Goal: Task Accomplishment & Management: Manage account settings

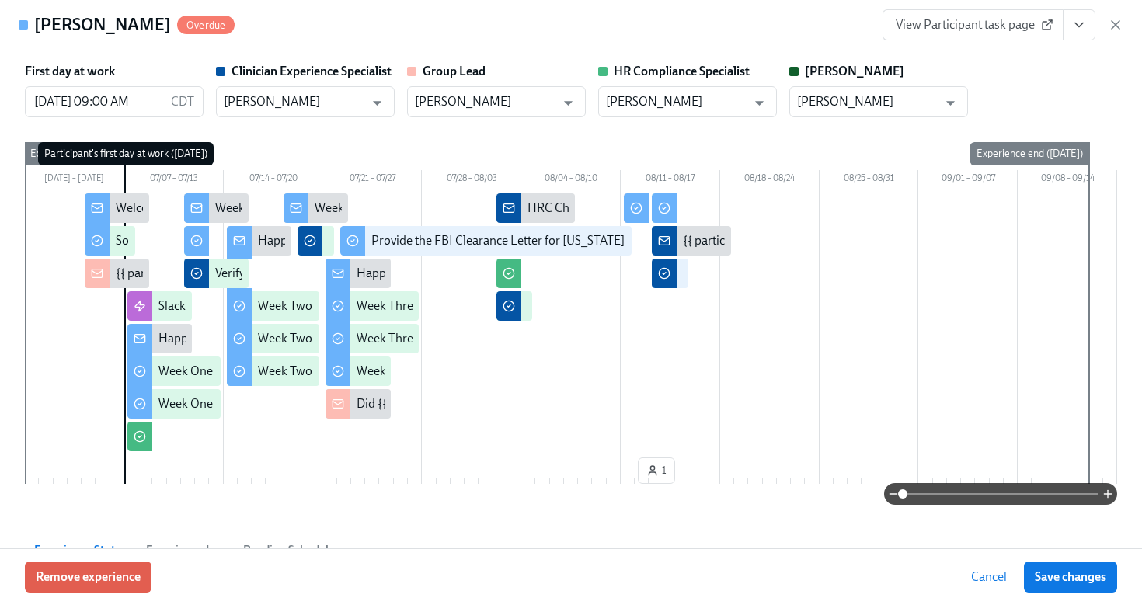
scroll to position [737, 0]
click at [1118, 31] on icon "button" at bounding box center [1115, 25] width 16 height 16
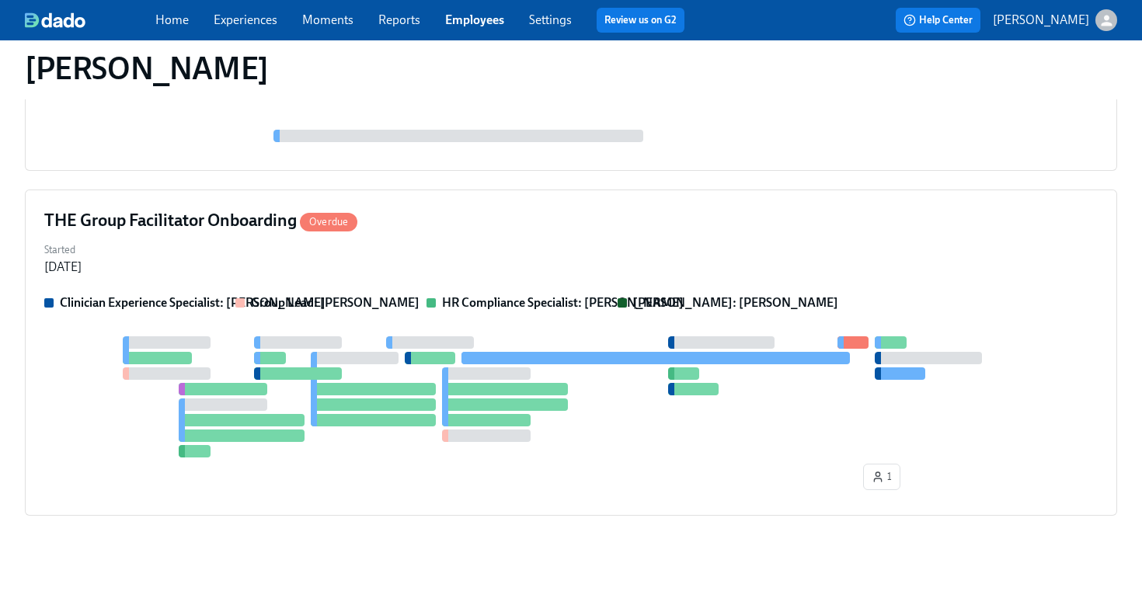
click at [502, 23] on link "Employees" at bounding box center [474, 19] width 59 height 15
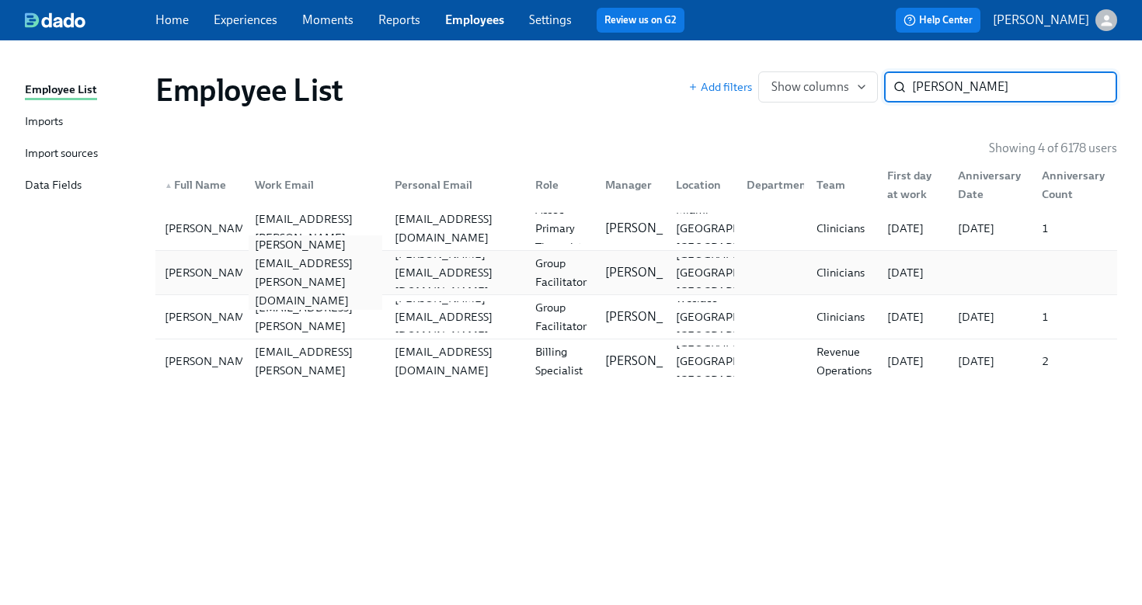
type input "herrera"
click at [291, 277] on div "deborah.herrera@charliehealth.com" at bounding box center [315, 272] width 134 height 75
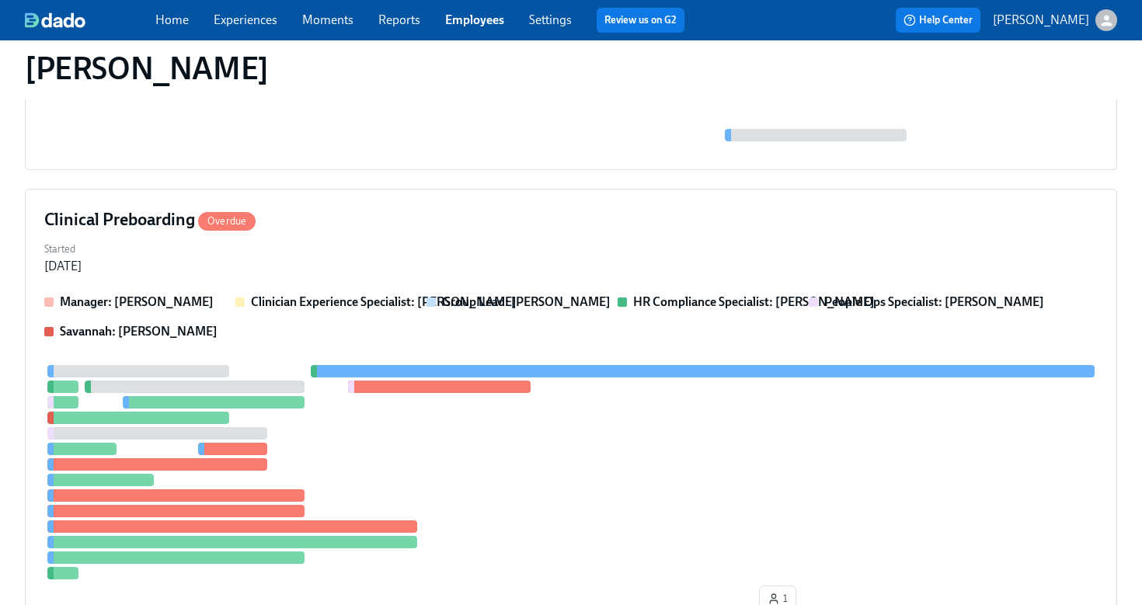
scroll to position [422, 0]
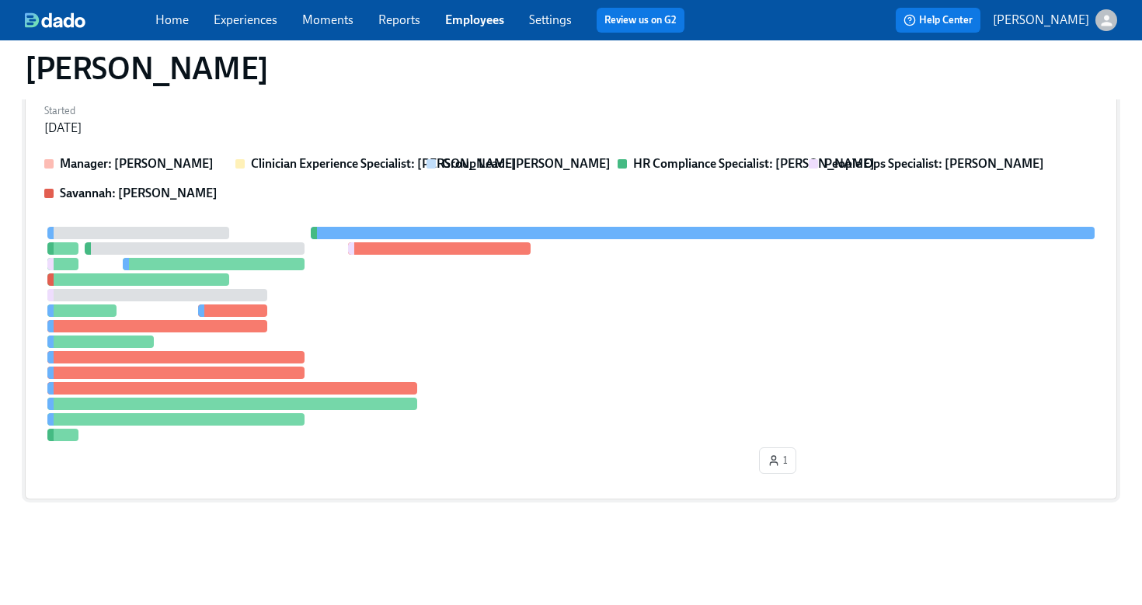
click at [484, 342] on div at bounding box center [570, 334] width 1053 height 214
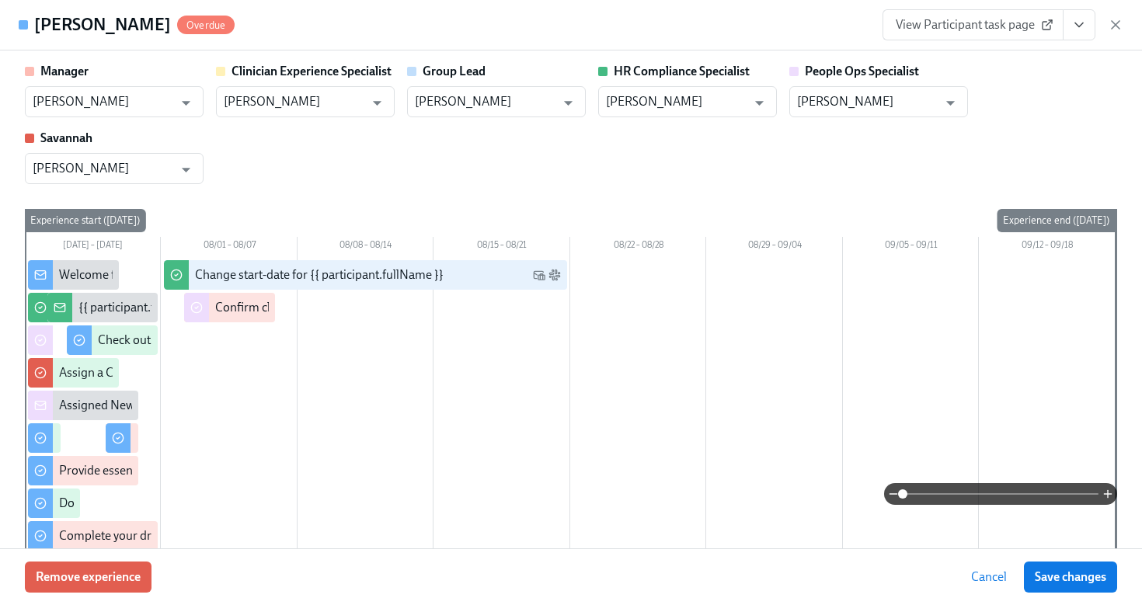
click at [1081, 26] on icon "View task page" at bounding box center [1079, 25] width 16 height 16
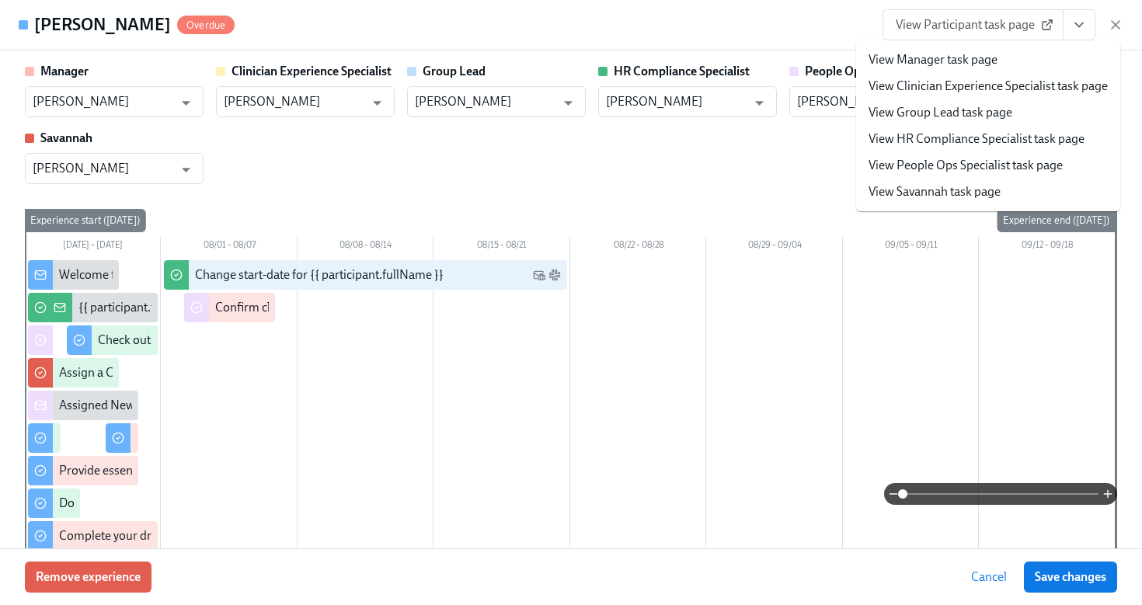
click at [1017, 135] on link "View HR Compliance Specialist task page" at bounding box center [976, 138] width 216 height 17
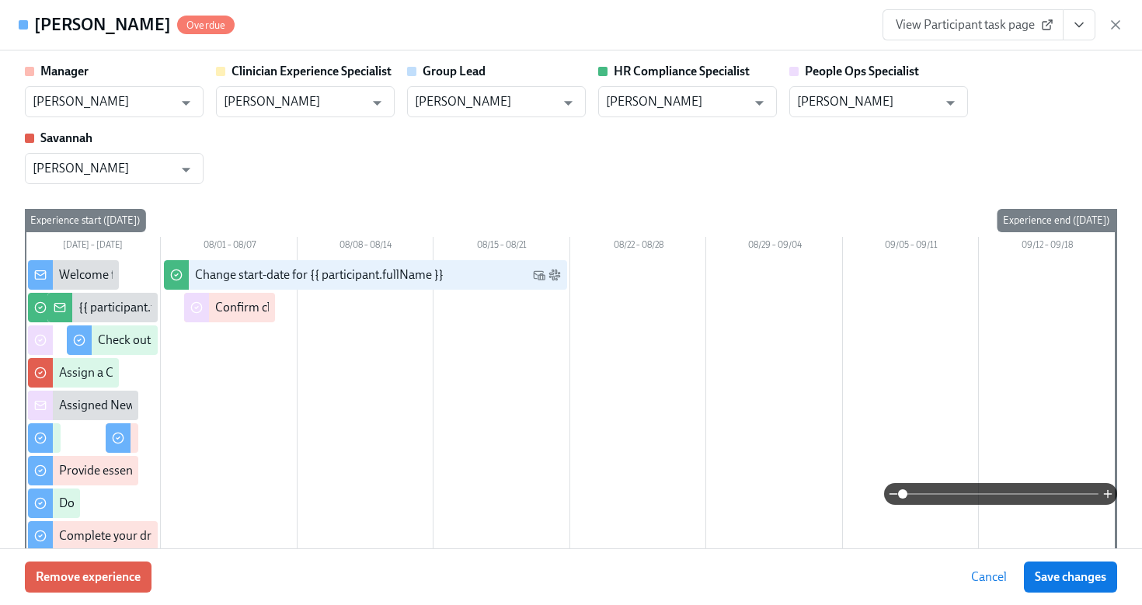
click at [1078, 30] on icon "View task page" at bounding box center [1079, 25] width 16 height 16
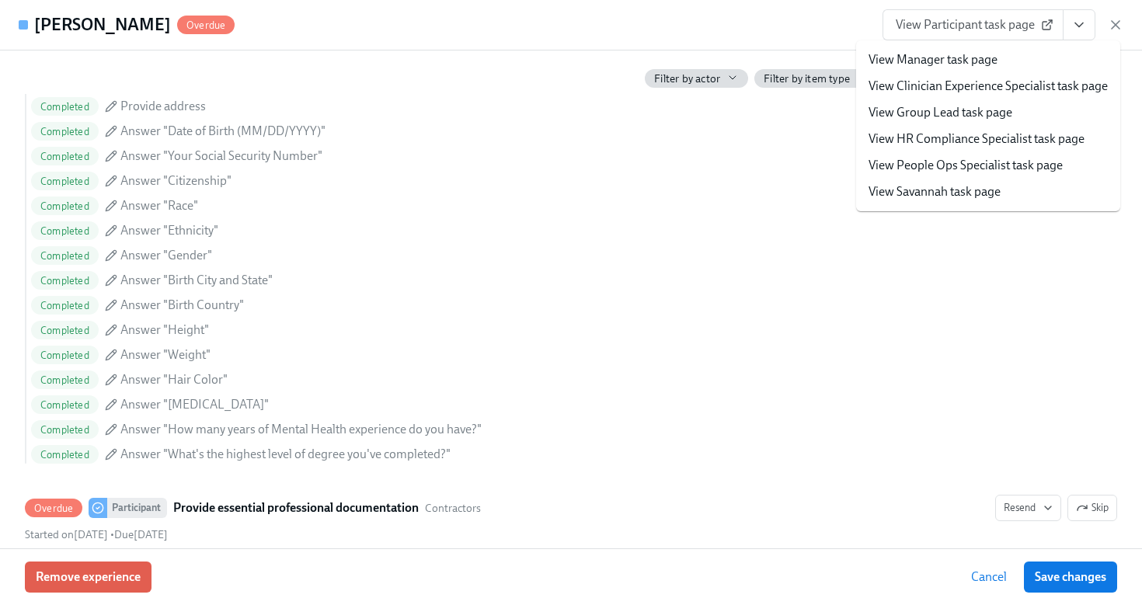
scroll to position [1427, 0]
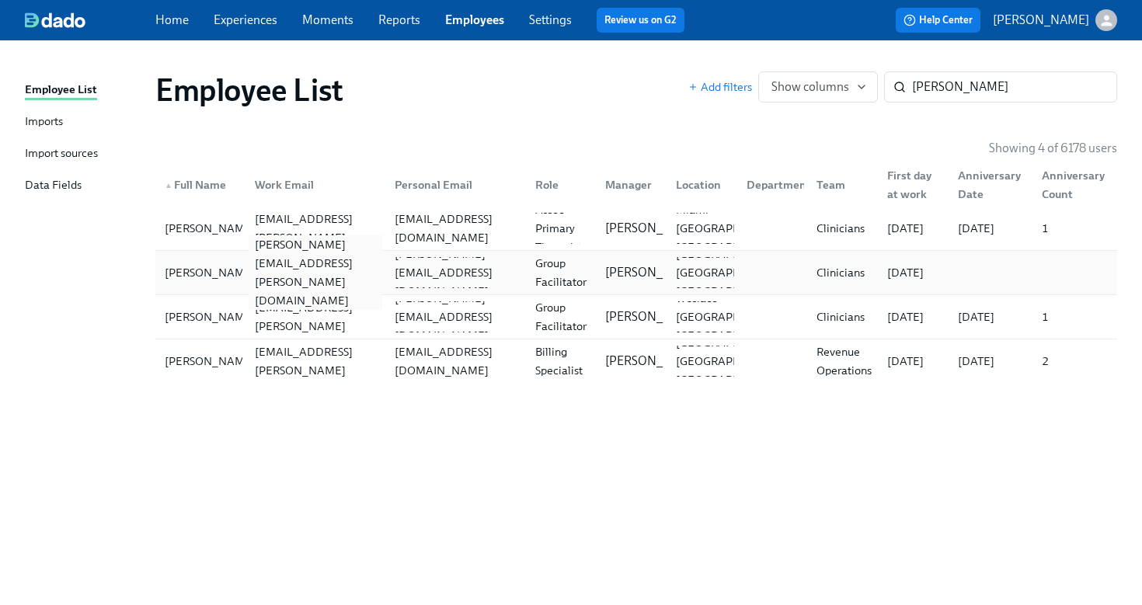
click at [289, 278] on div "deborah.herrera@charliehealth.com" at bounding box center [315, 272] width 134 height 75
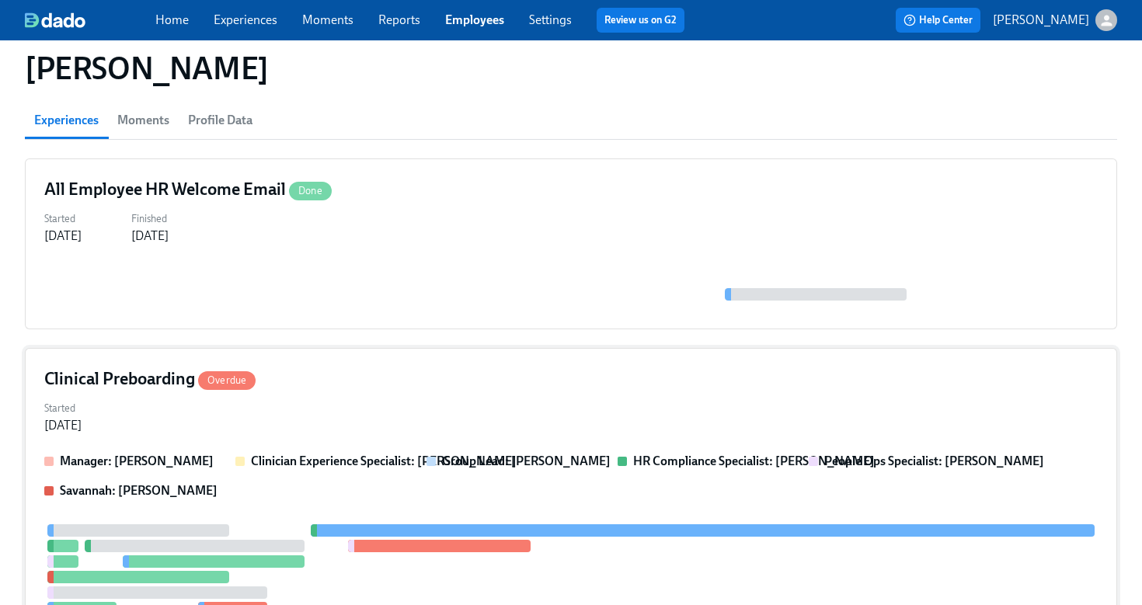
scroll to position [124, 0]
click at [516, 377] on div "Clinical Preboarding Overdue" at bounding box center [570, 379] width 1053 height 23
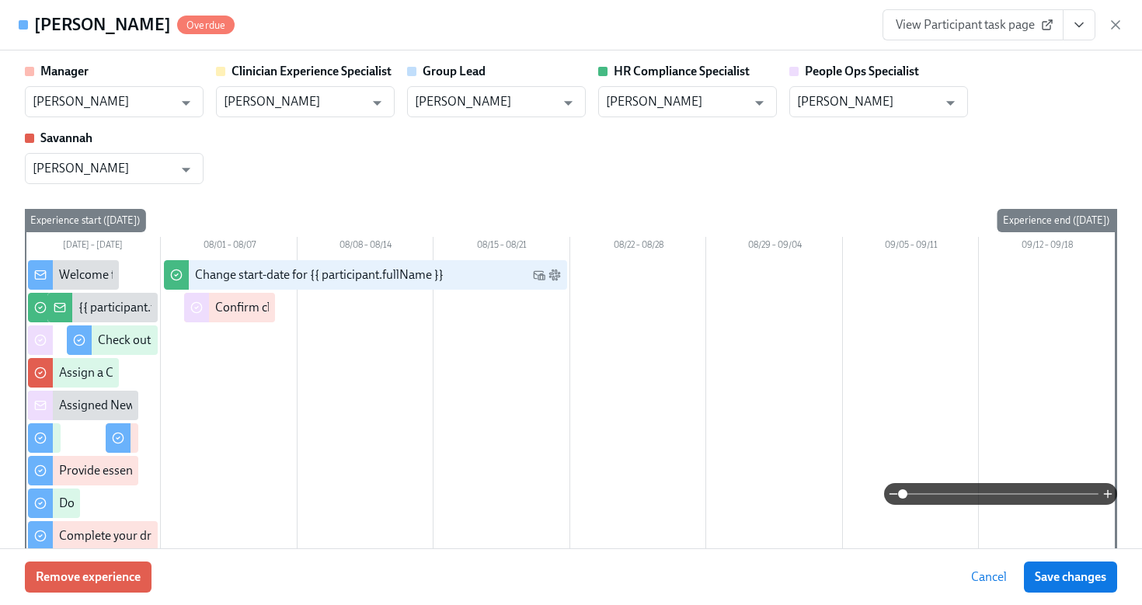
click at [1086, 31] on icon "View task page" at bounding box center [1079, 25] width 16 height 16
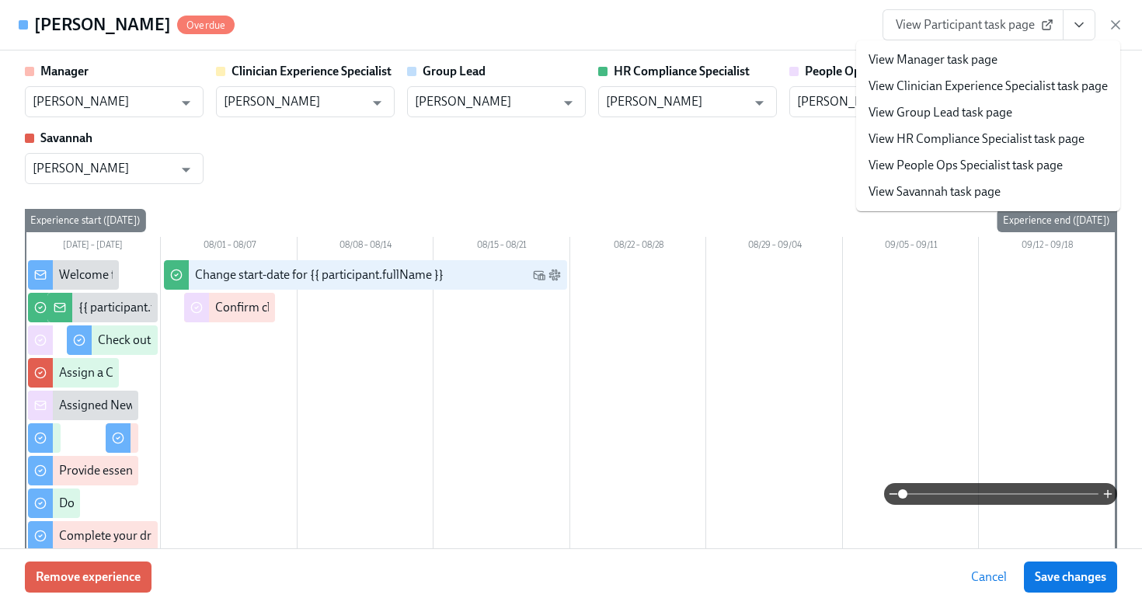
click at [1008, 141] on link "View HR Compliance Specialist task page" at bounding box center [976, 138] width 216 height 17
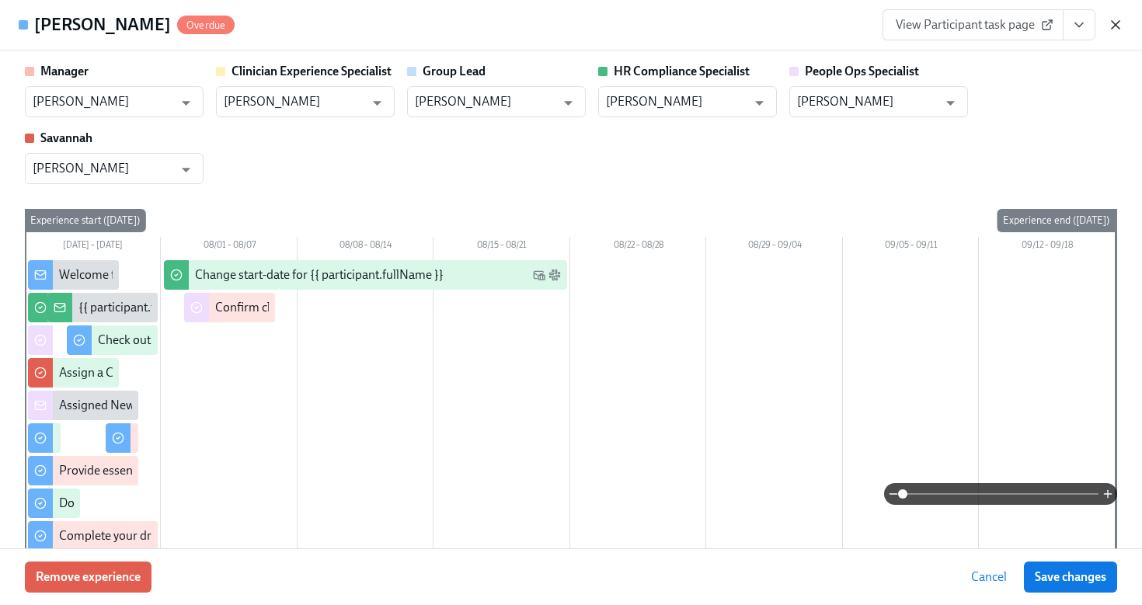
click at [1120, 26] on icon "button" at bounding box center [1115, 25] width 16 height 16
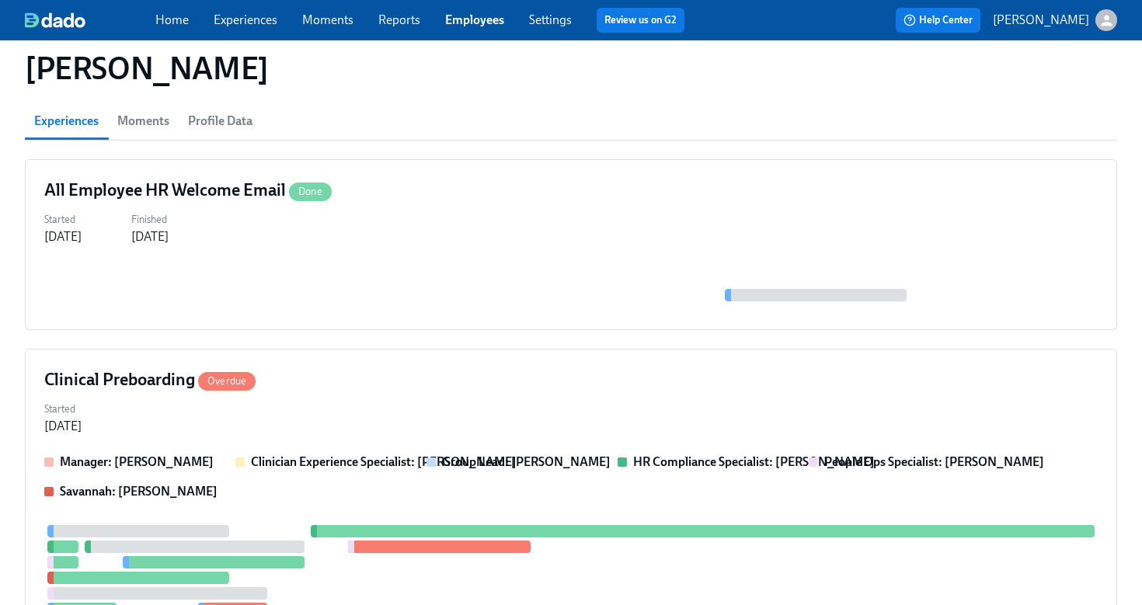
click at [495, 20] on link "Employees" at bounding box center [474, 19] width 59 height 15
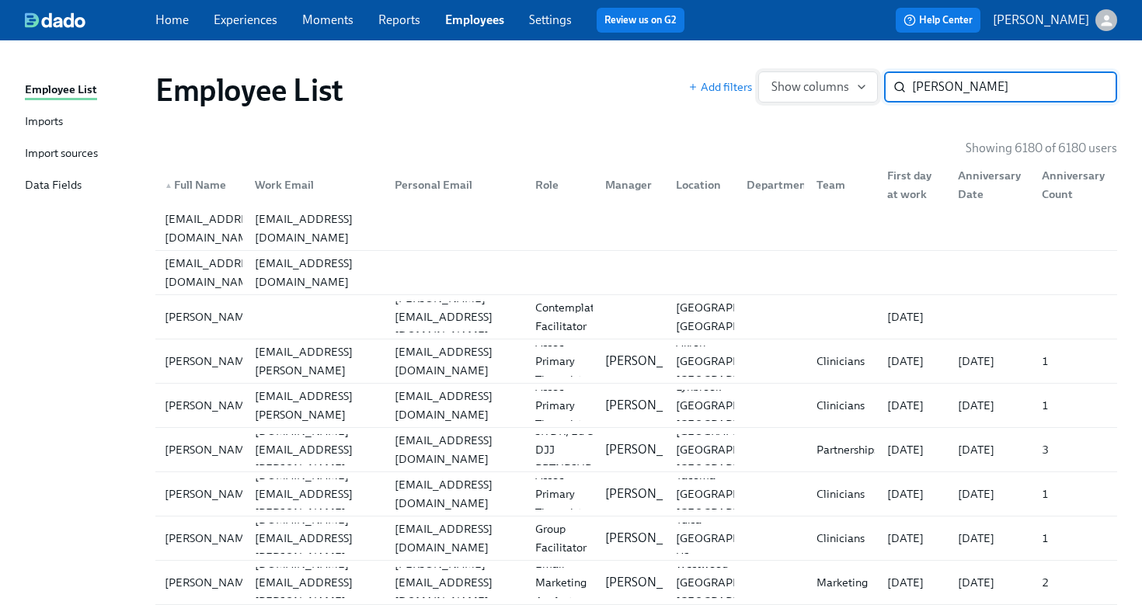
type input "mathis"
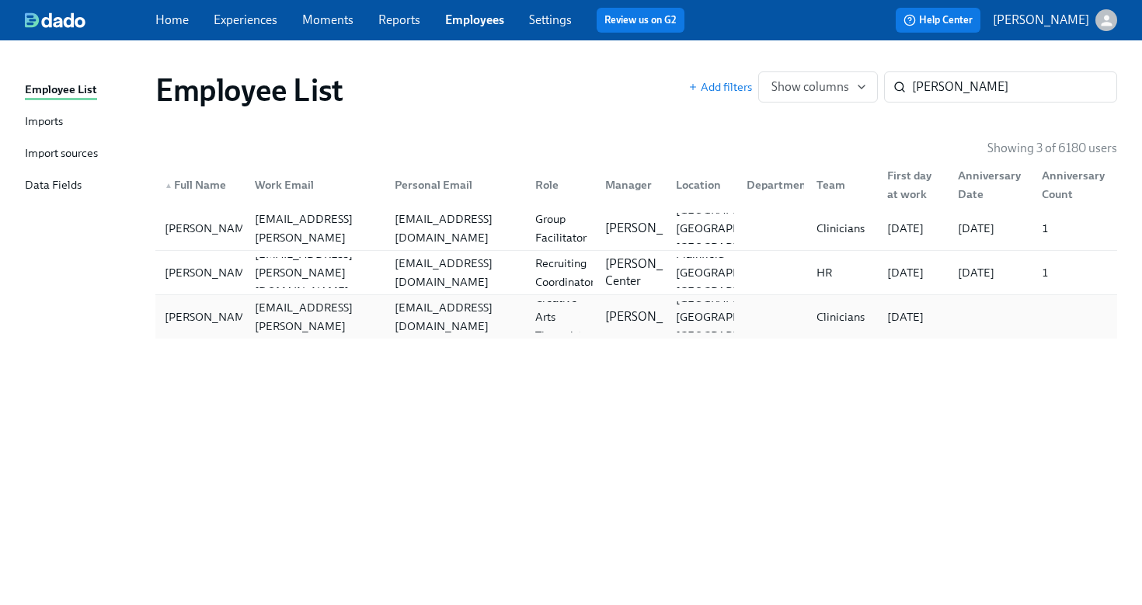
click at [389, 310] on div "smath21@gmail.com" at bounding box center [455, 316] width 134 height 37
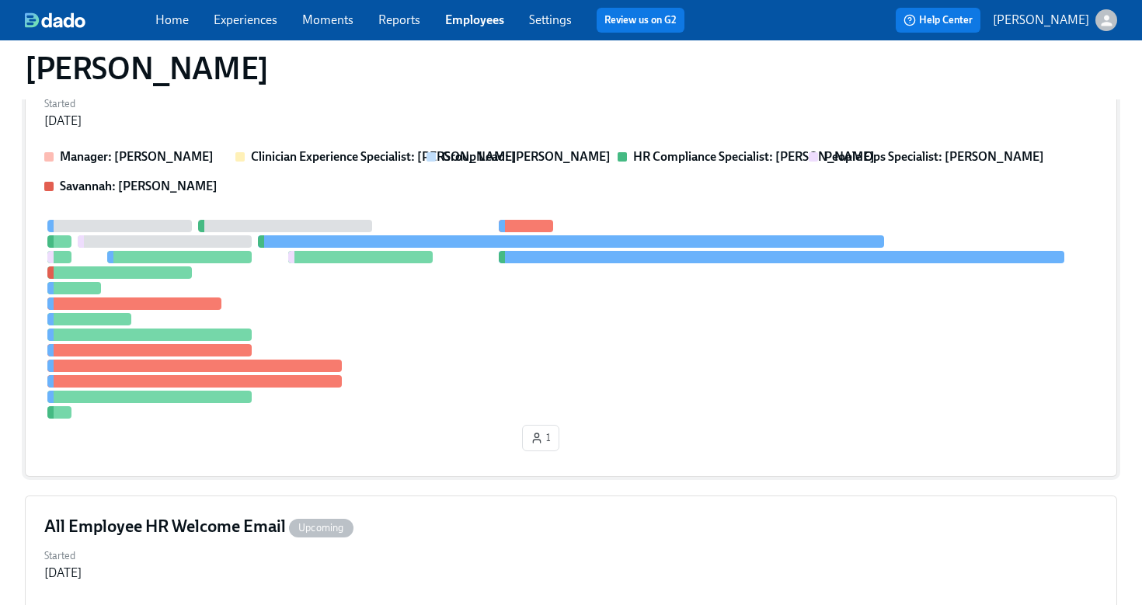
scroll to position [348, 0]
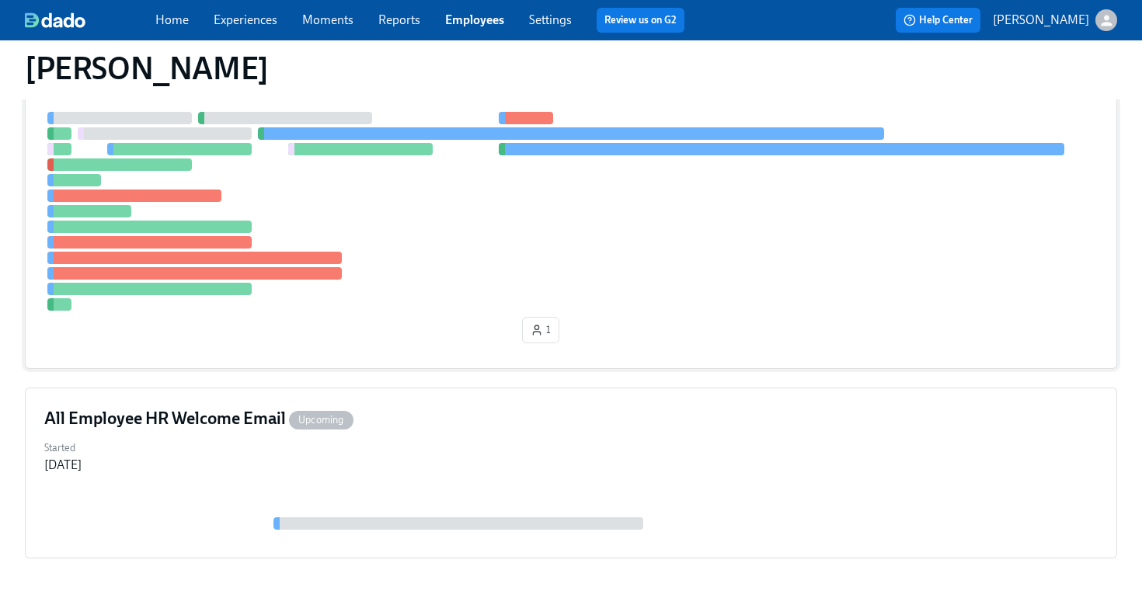
click at [450, 298] on div at bounding box center [570, 211] width 1053 height 199
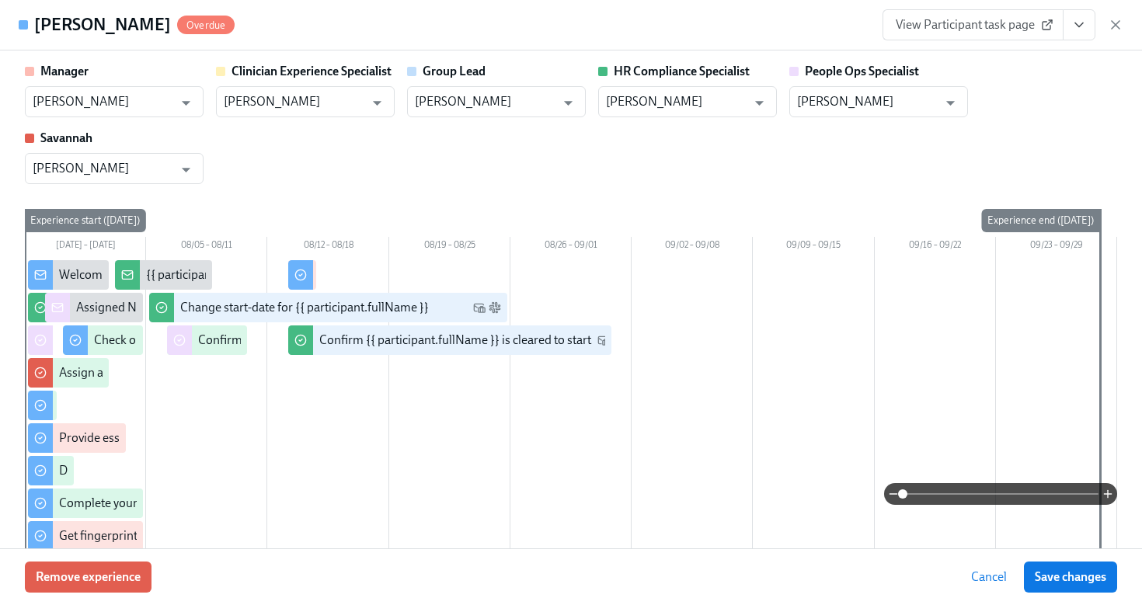
click at [1076, 31] on icon "View task page" at bounding box center [1079, 25] width 16 height 16
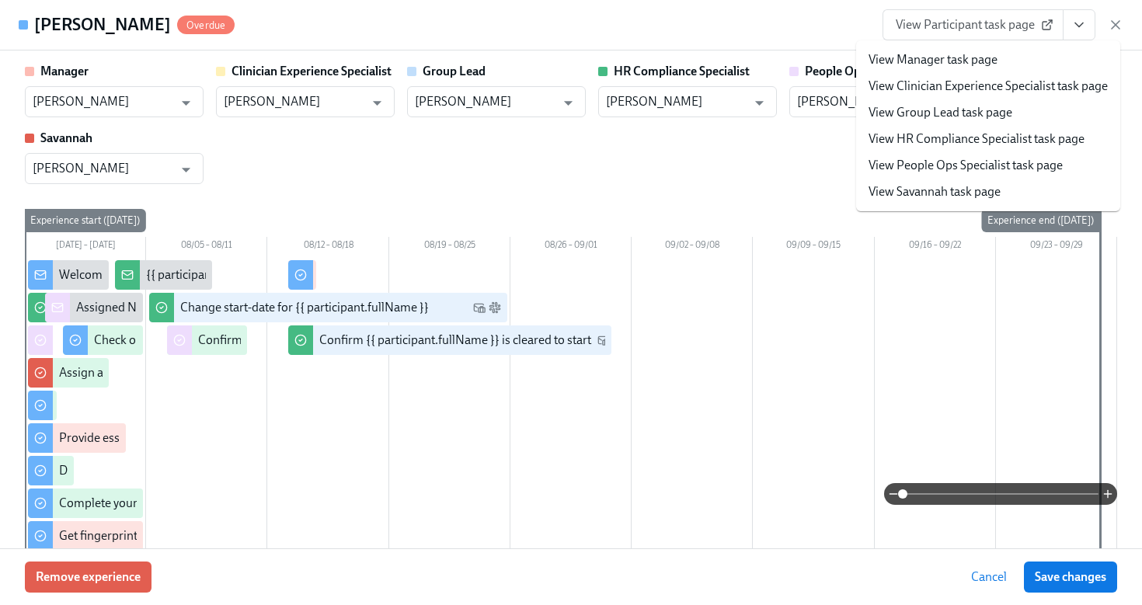
click at [823, 154] on div "Manager Daniel Vigus ​ Clinician Experience Specialist Maggie Greenawalt ​ Grou…" at bounding box center [571, 123] width 1092 height 121
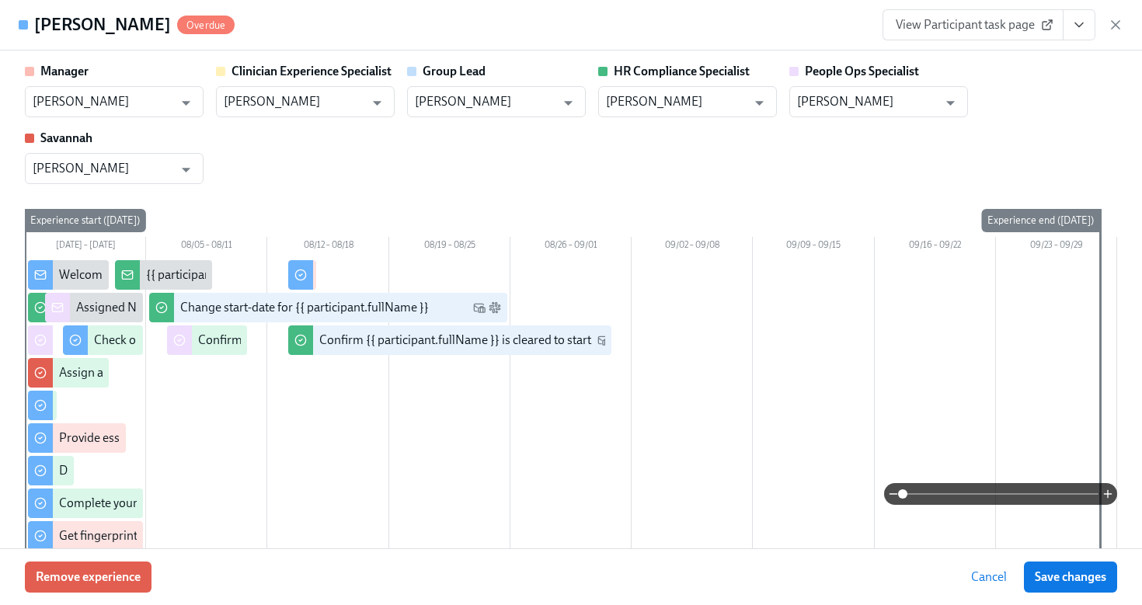
click at [943, 29] on span "View Participant task page" at bounding box center [972, 25] width 155 height 16
click at [1114, 24] on icon "button" at bounding box center [1115, 25] width 8 height 8
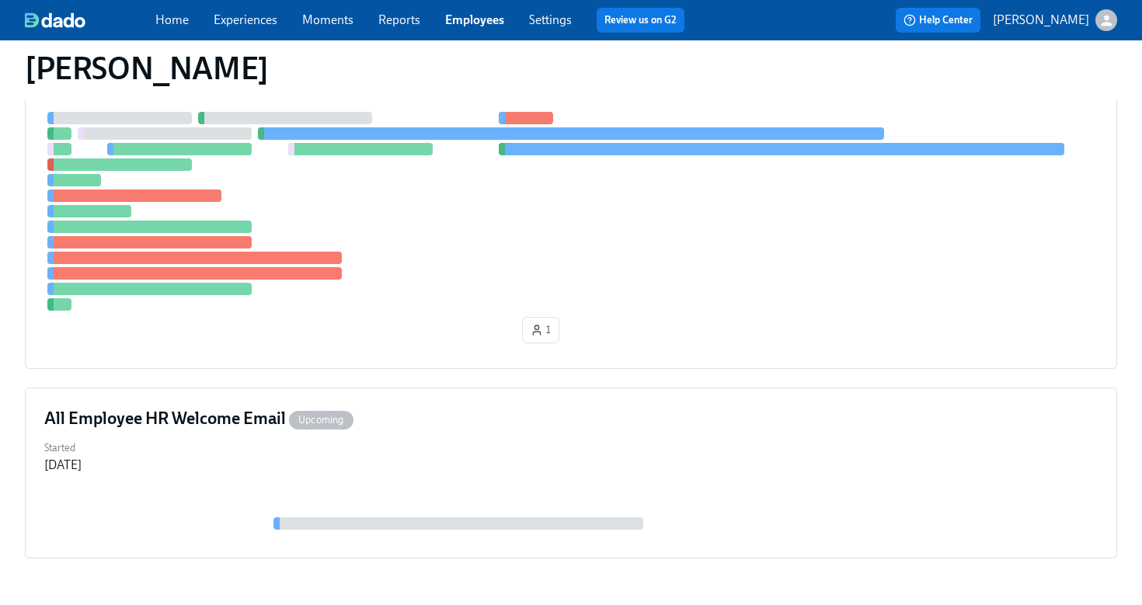
click at [498, 26] on link "Employees" at bounding box center [474, 19] width 59 height 15
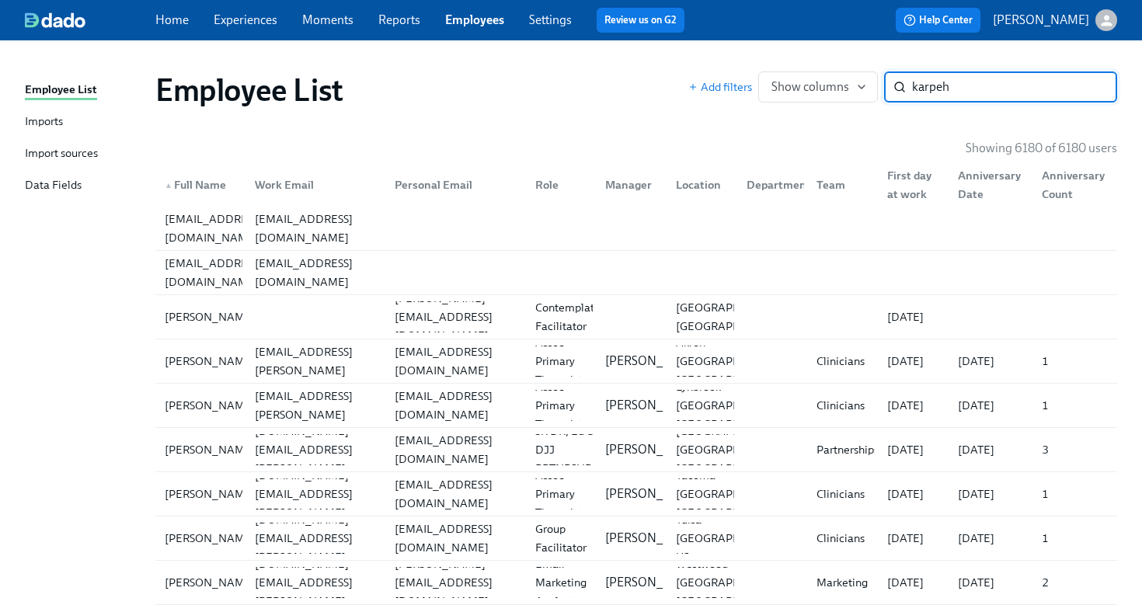
type input "karpeh"
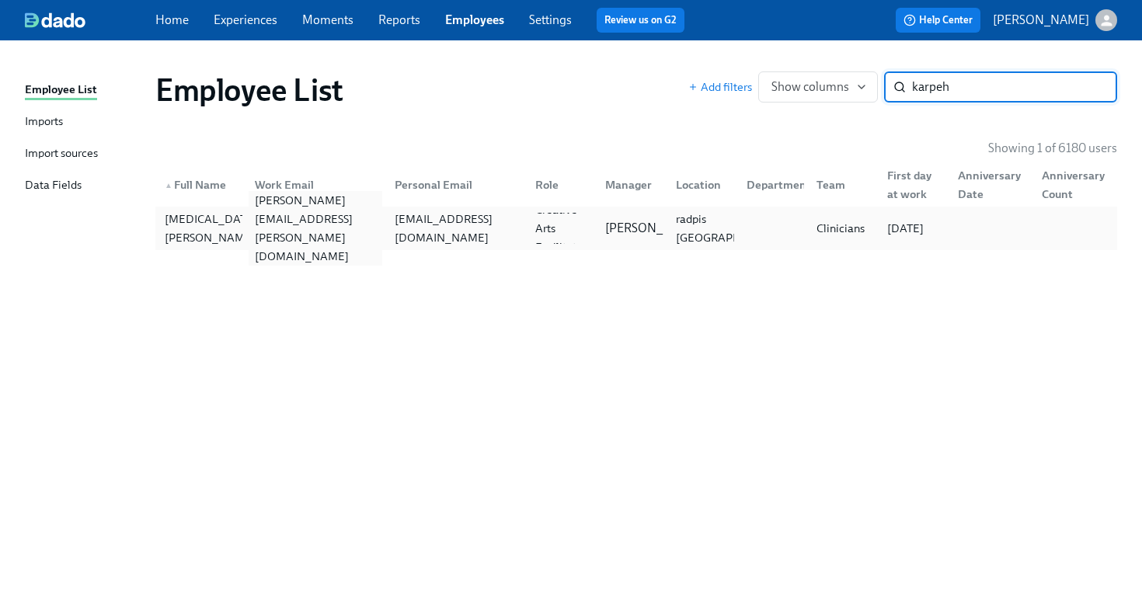
click at [318, 234] on div "marlissa.karpeh@charliehealth.com" at bounding box center [315, 228] width 134 height 75
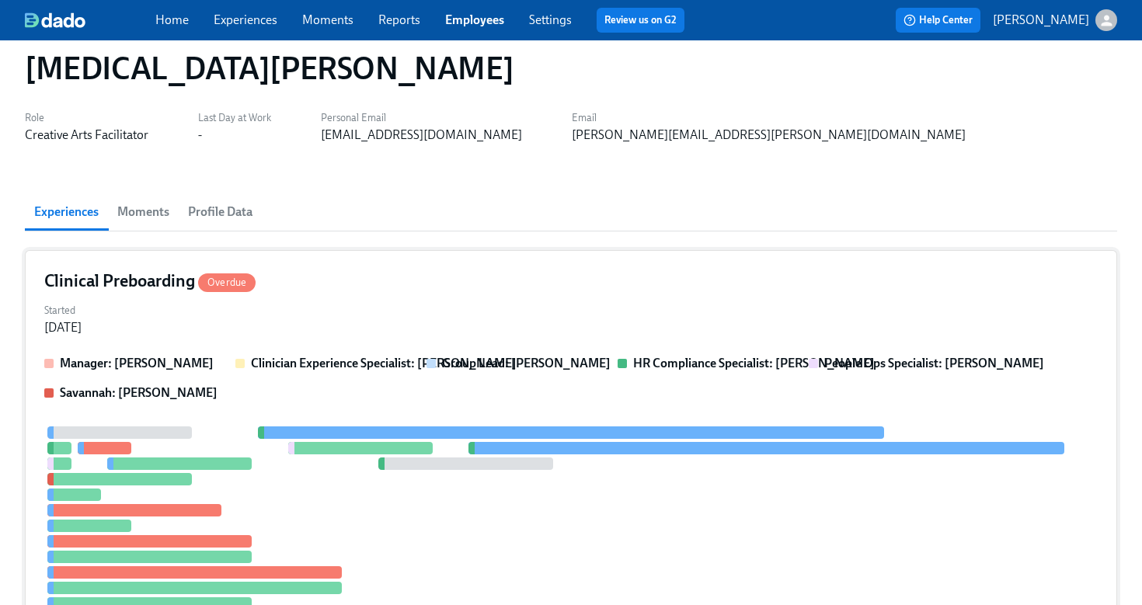
scroll to position [35, 0]
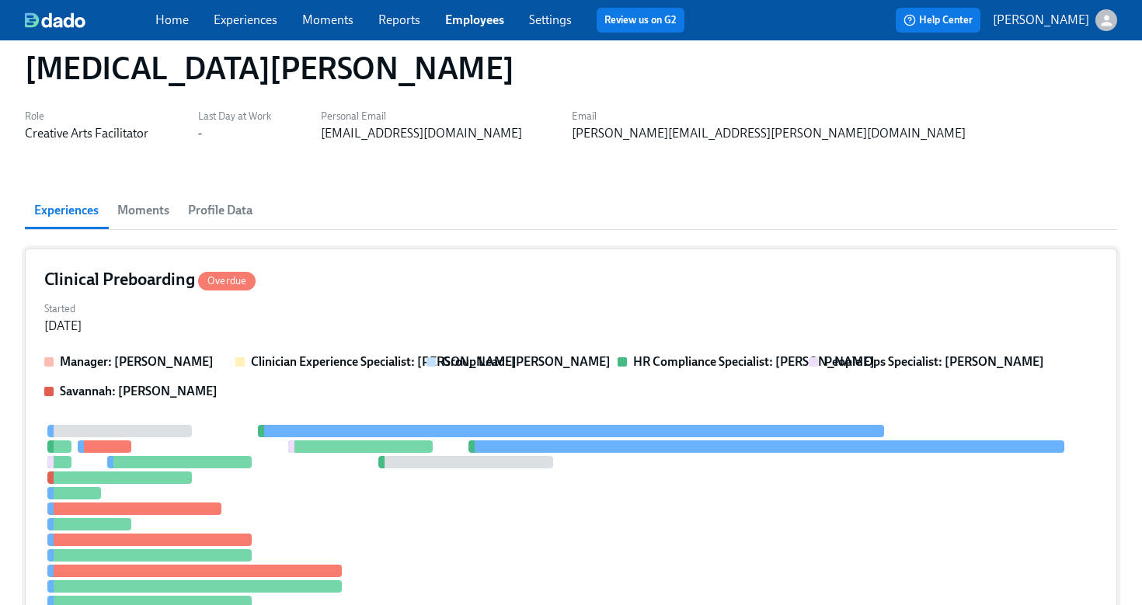
click at [416, 286] on div "Clinical Preboarding Overdue" at bounding box center [570, 279] width 1053 height 23
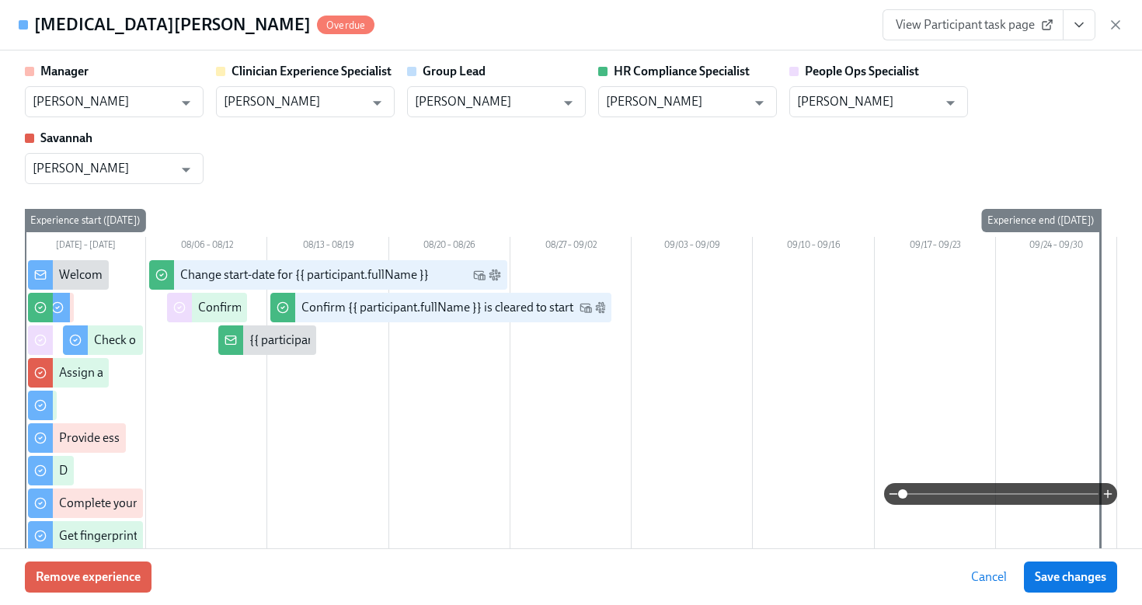
click at [944, 30] on span "View Participant task page" at bounding box center [972, 25] width 155 height 16
click at [1118, 26] on icon "button" at bounding box center [1115, 25] width 16 height 16
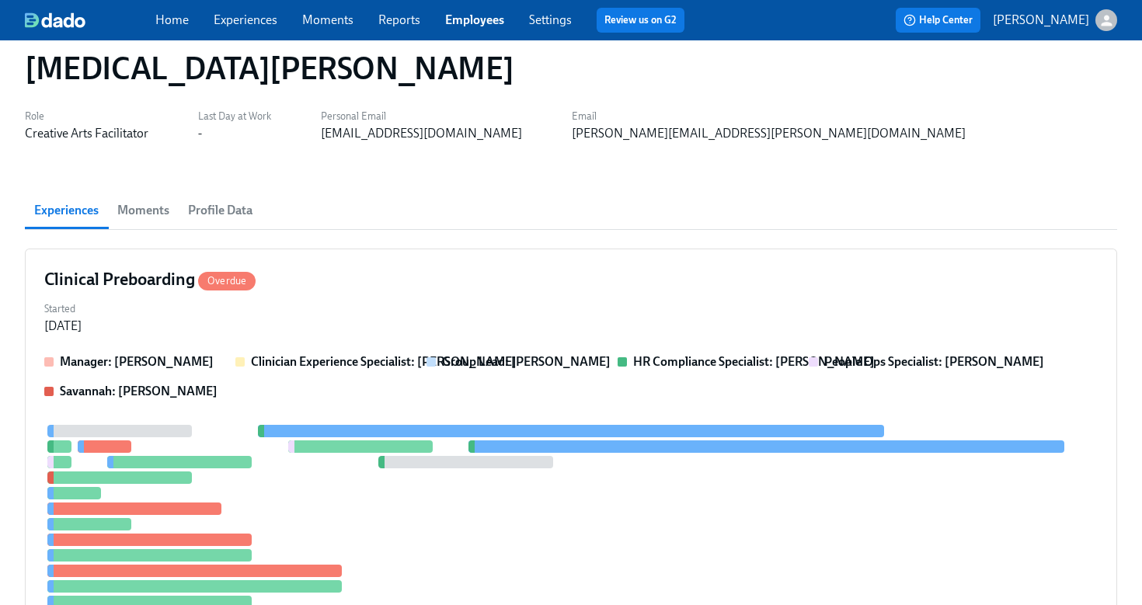
click at [481, 17] on link "Employees" at bounding box center [474, 19] width 59 height 15
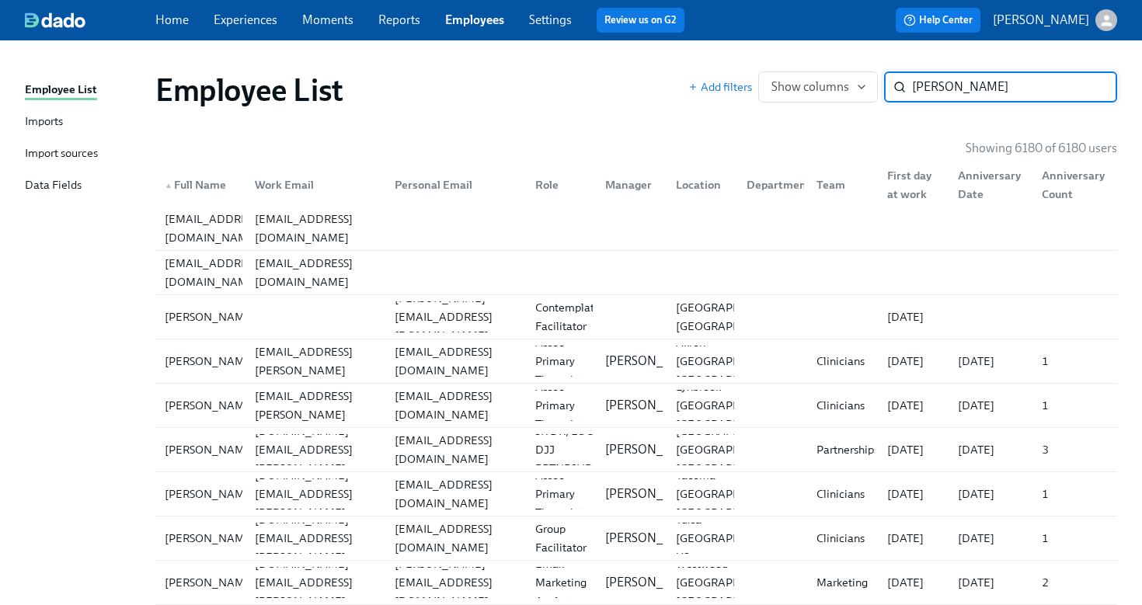
type input "arispe"
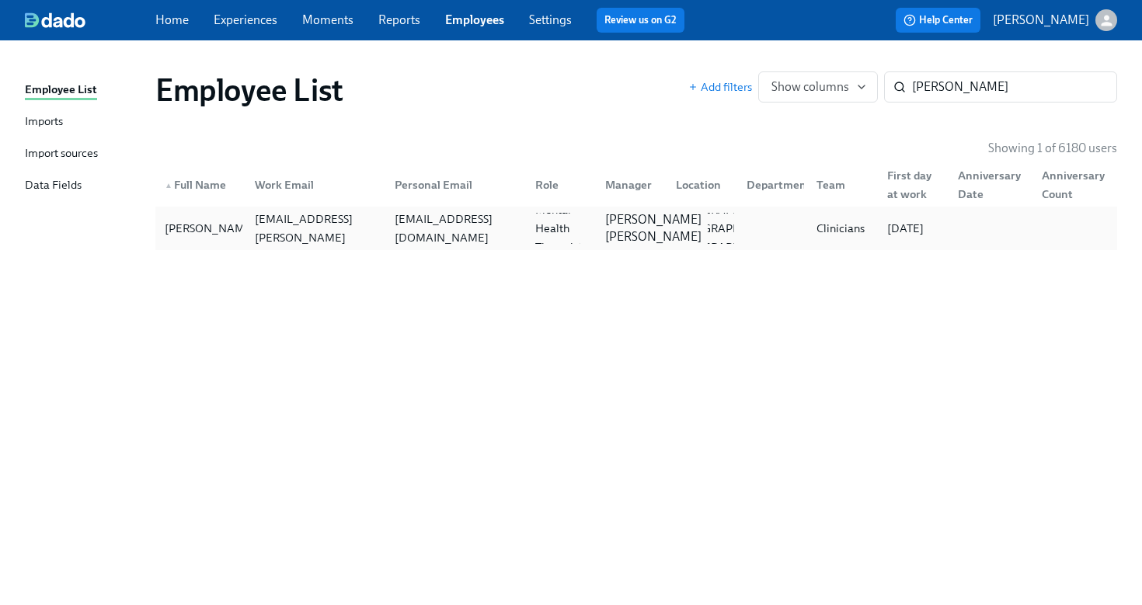
click at [613, 228] on p "Heather Gray Olney" at bounding box center [653, 228] width 96 height 34
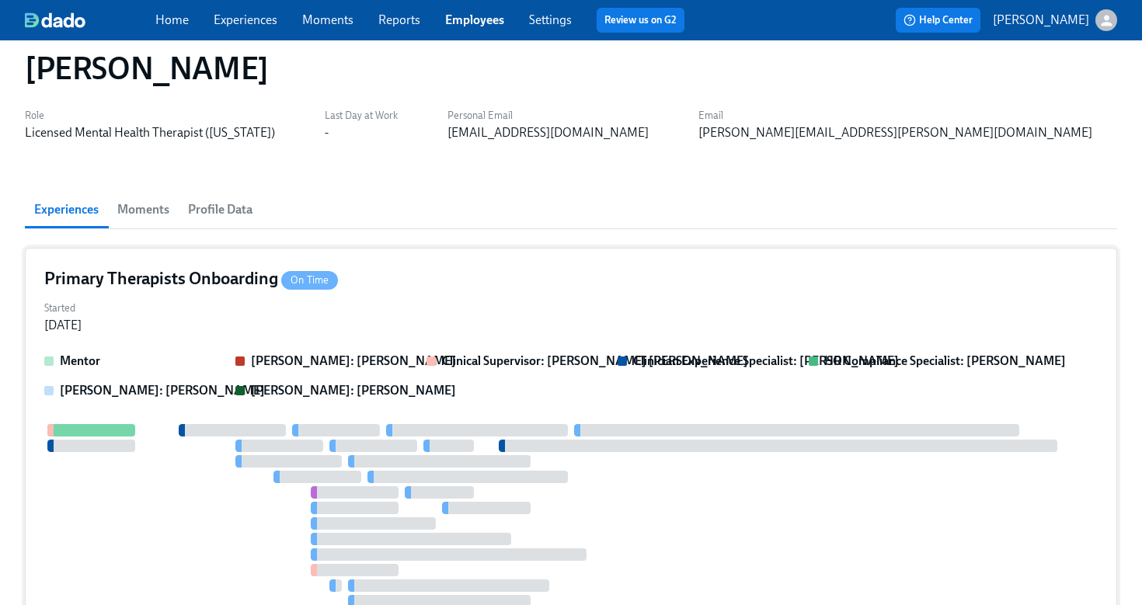
scroll to position [37, 0]
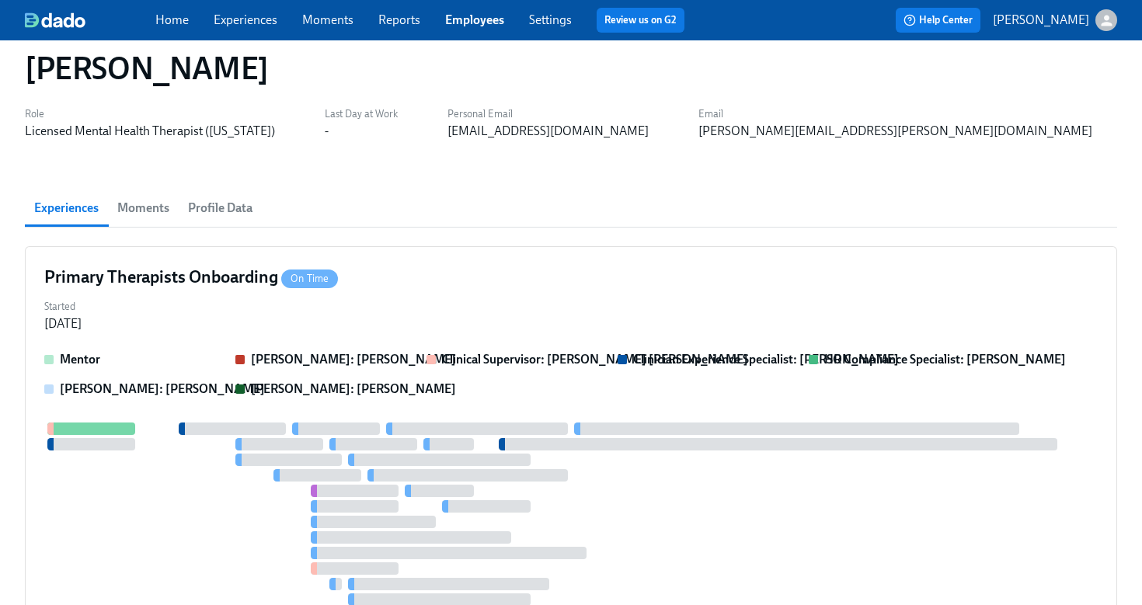
click at [479, 18] on link "Employees" at bounding box center [474, 19] width 59 height 15
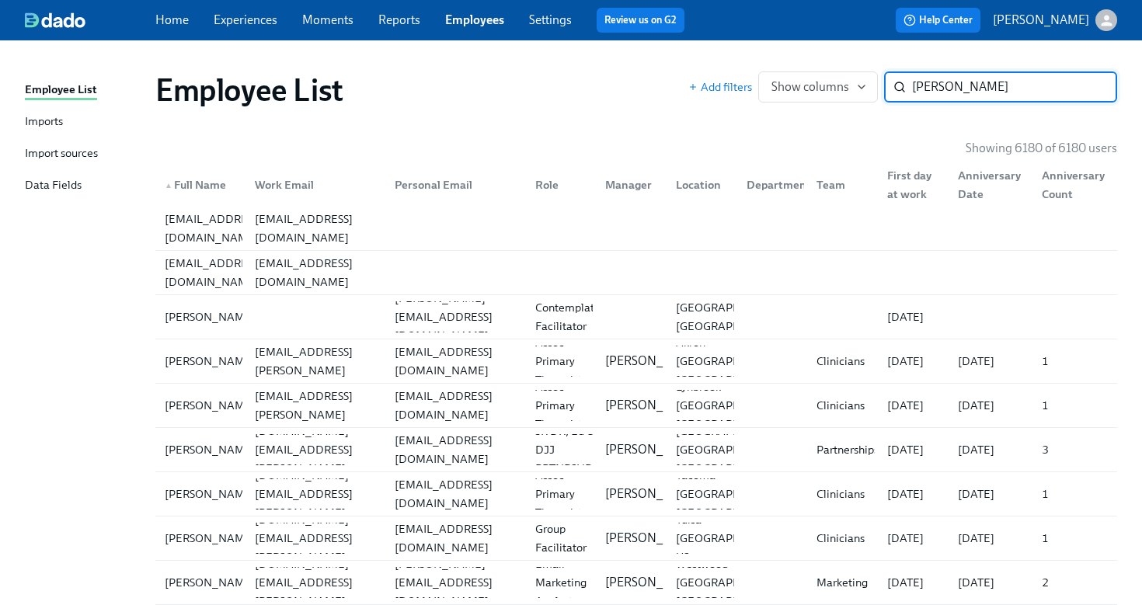
type input "audrey wilson"
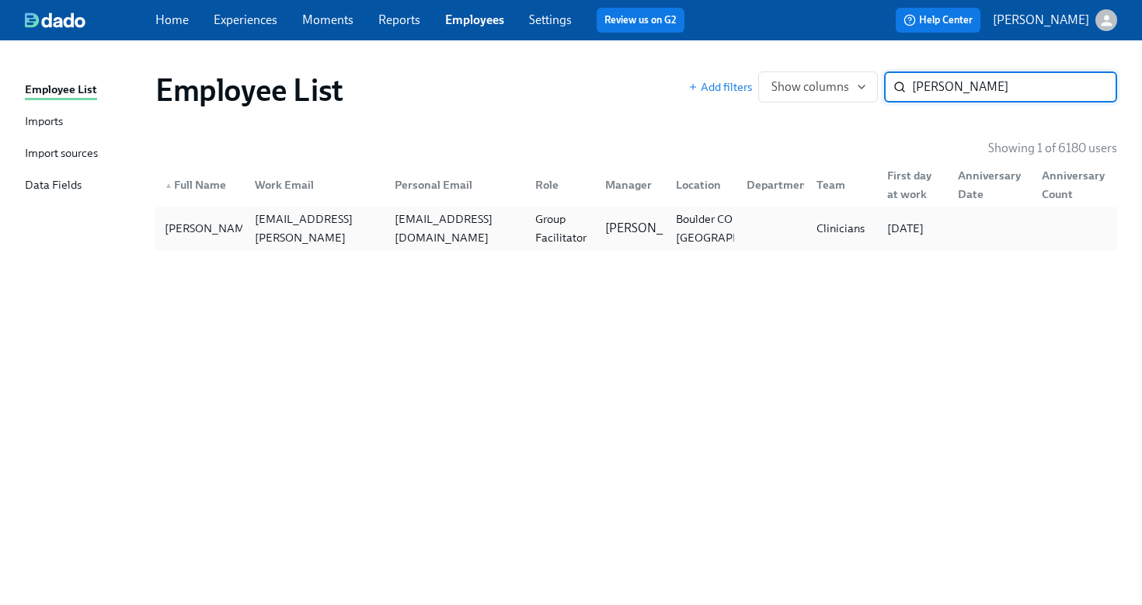
click at [582, 235] on div "Group Facilitator" at bounding box center [561, 228] width 64 height 37
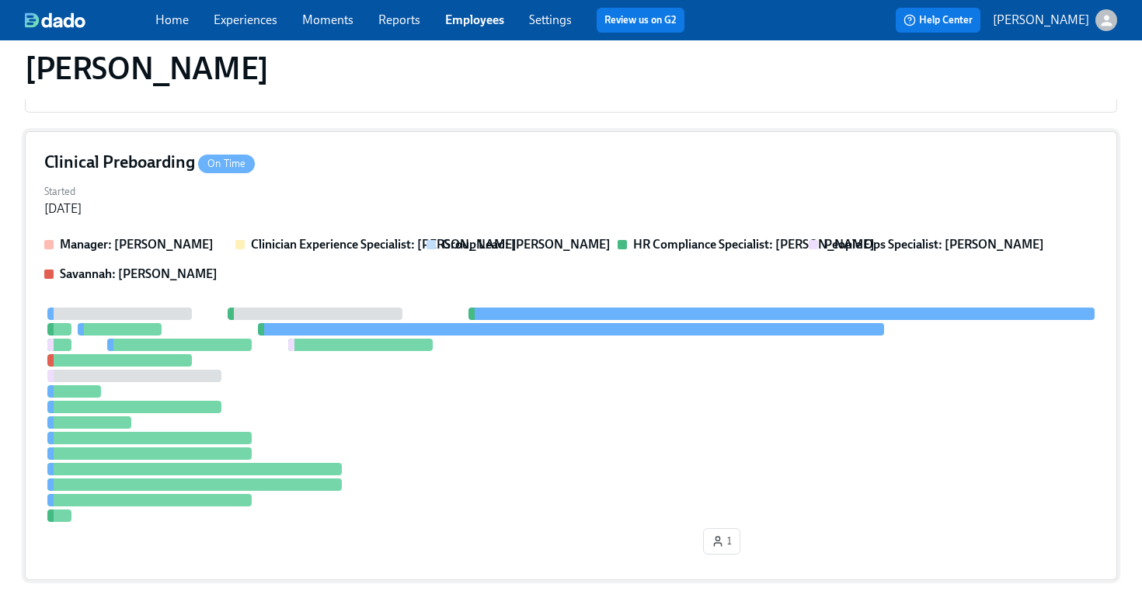
scroll to position [377, 0]
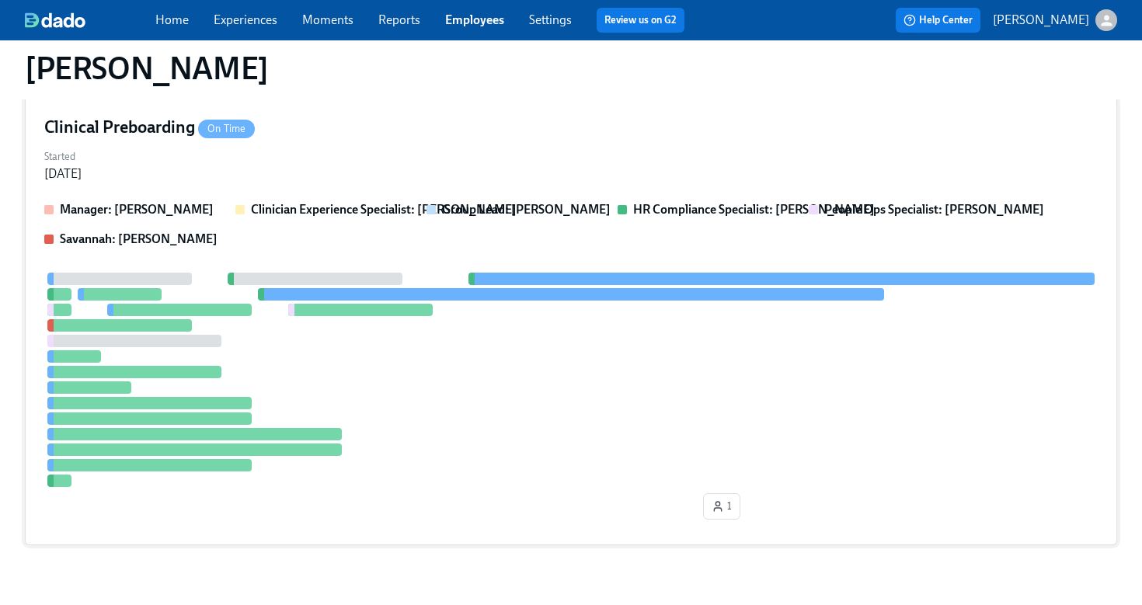
click at [585, 149] on div "Started Jul 23, 2025" at bounding box center [570, 163] width 1053 height 37
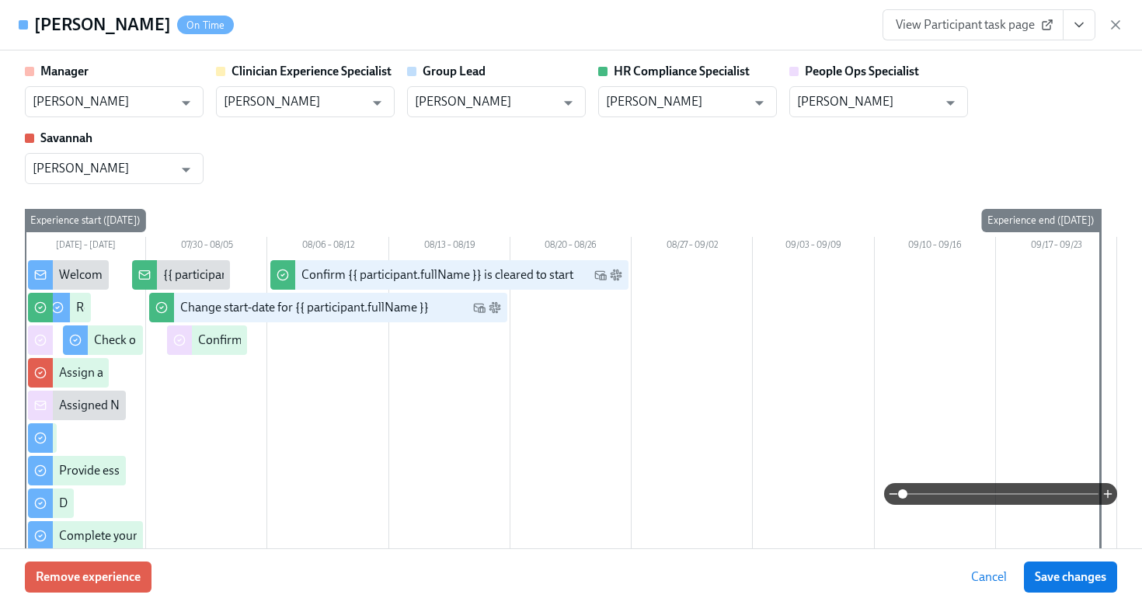
click at [1067, 40] on button "View task page" at bounding box center [1078, 24] width 33 height 31
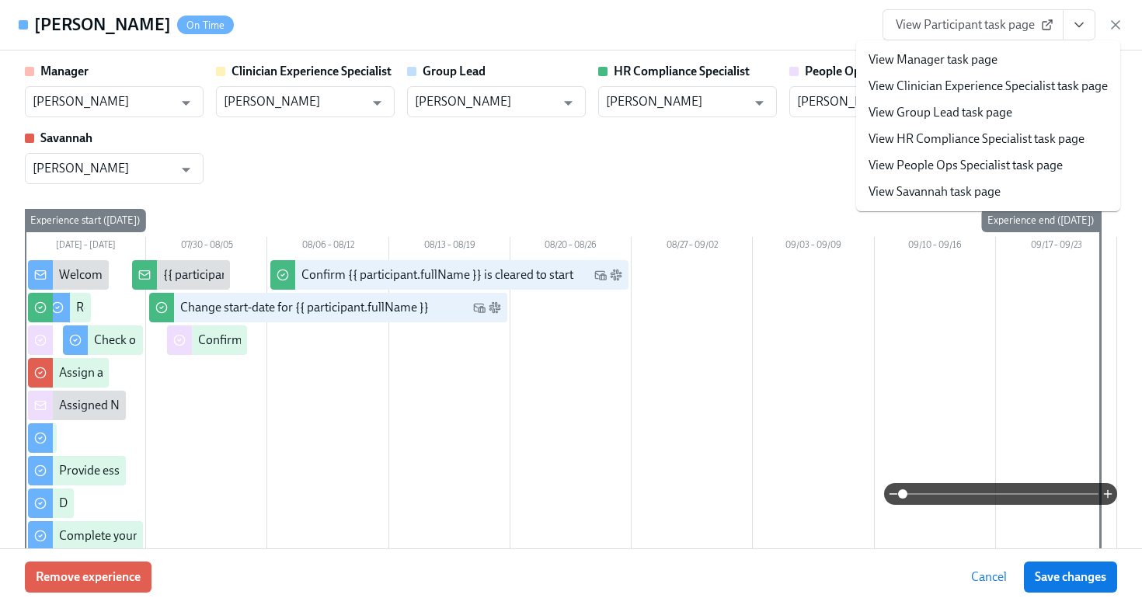
click at [1008, 133] on link "View HR Compliance Specialist task page" at bounding box center [976, 138] width 216 height 17
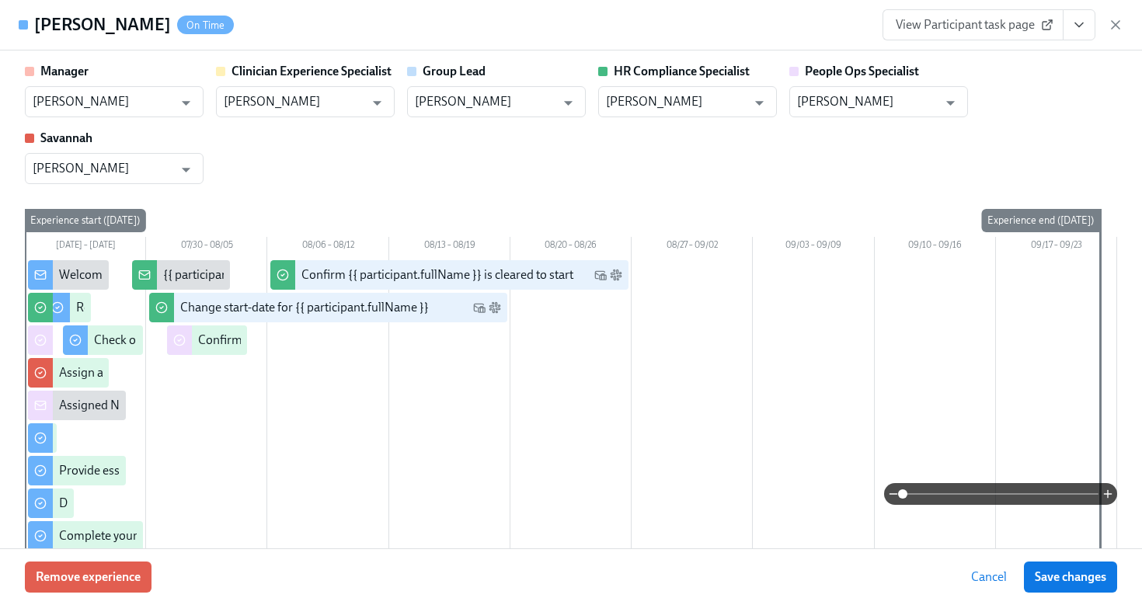
click at [1117, 26] on icon "button" at bounding box center [1115, 25] width 8 height 8
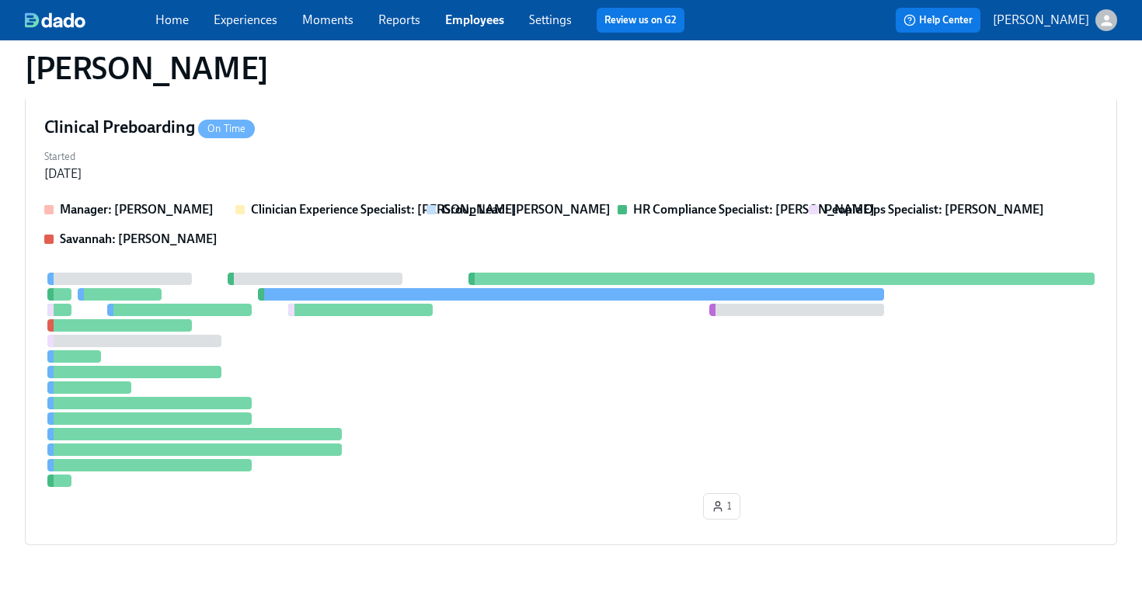
click at [475, 19] on link "Employees" at bounding box center [474, 19] width 59 height 15
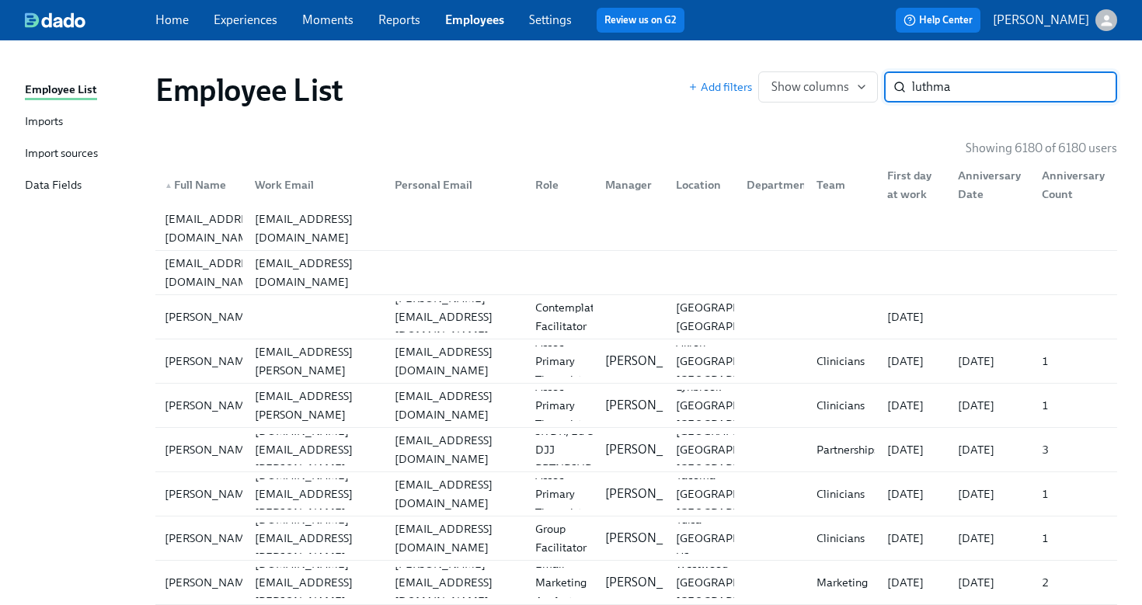
type input "luthman"
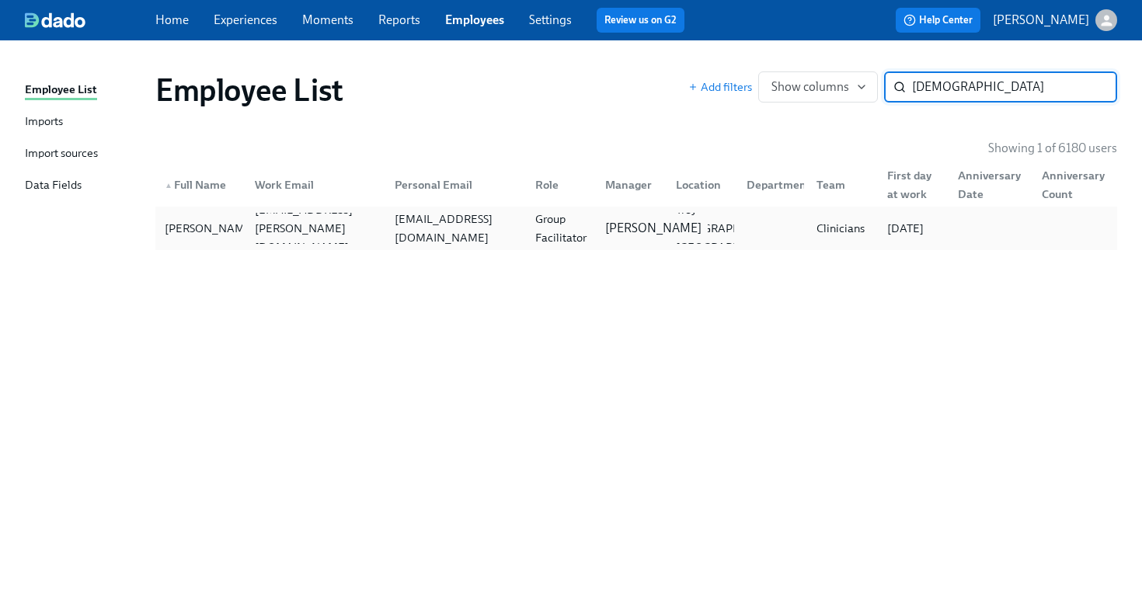
click at [620, 234] on p "Will Wischhusen" at bounding box center [653, 228] width 96 height 17
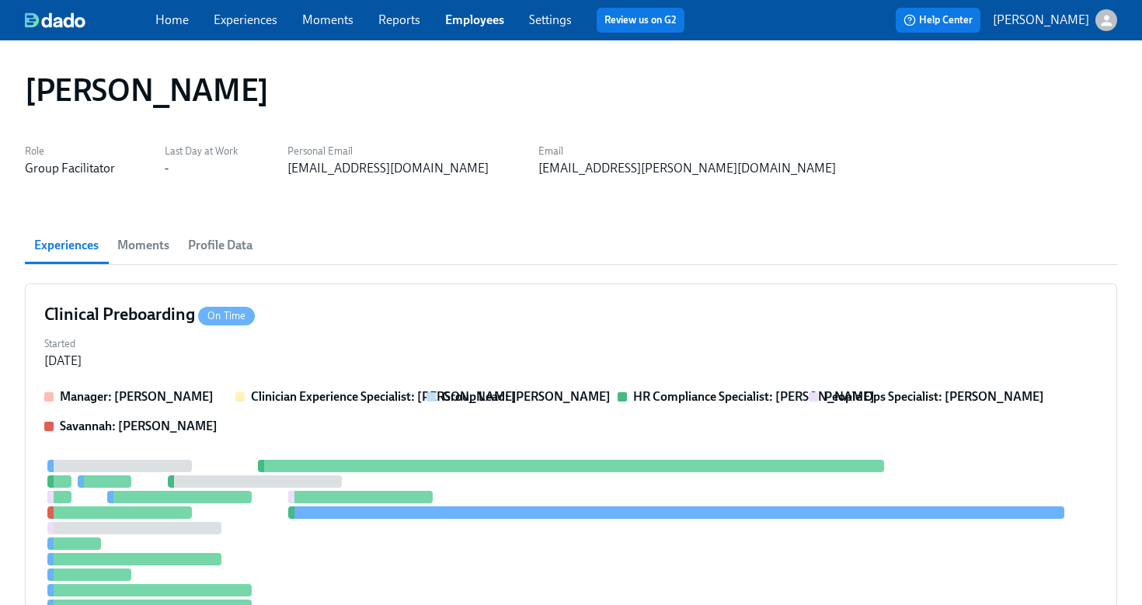
click at [484, 460] on div at bounding box center [570, 567] width 1053 height 214
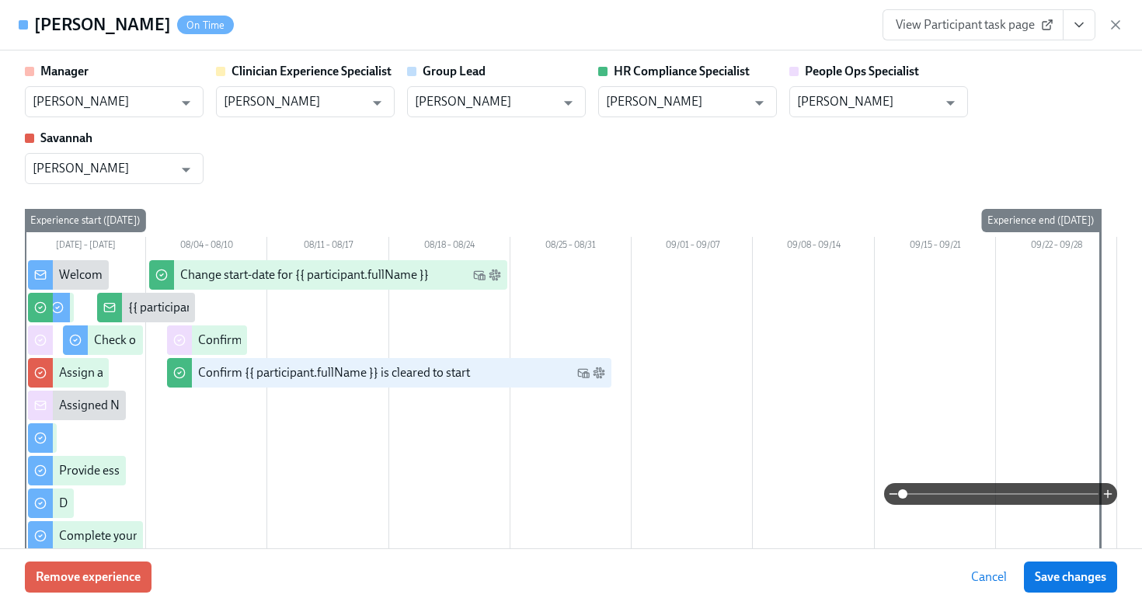
click at [1082, 29] on icon "View task page" at bounding box center [1079, 25] width 16 height 16
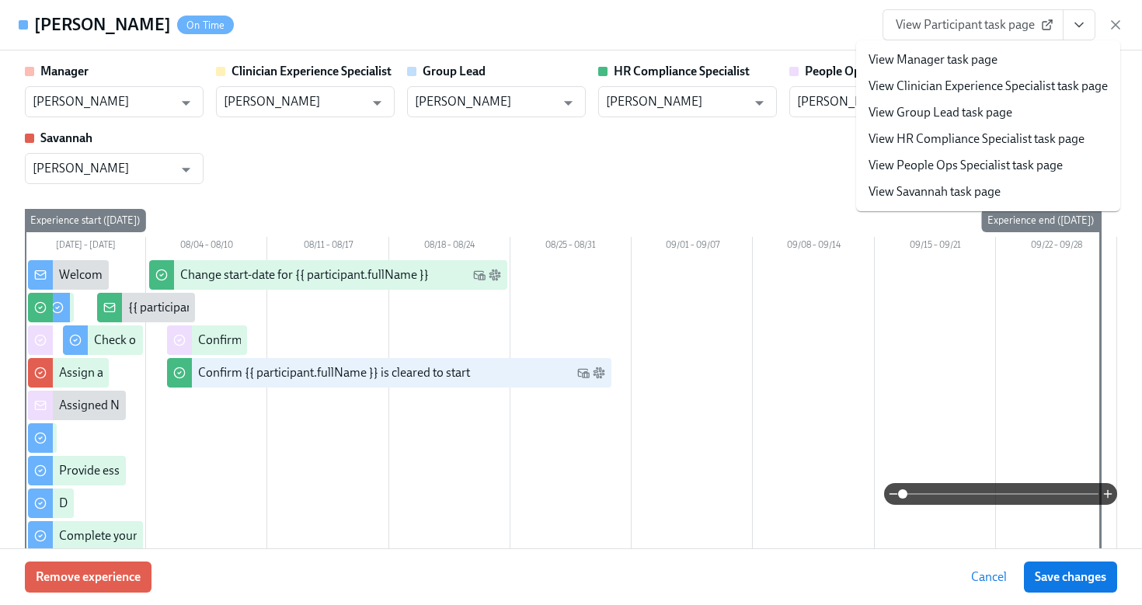
click at [993, 135] on link "View HR Compliance Specialist task page" at bounding box center [976, 138] width 216 height 17
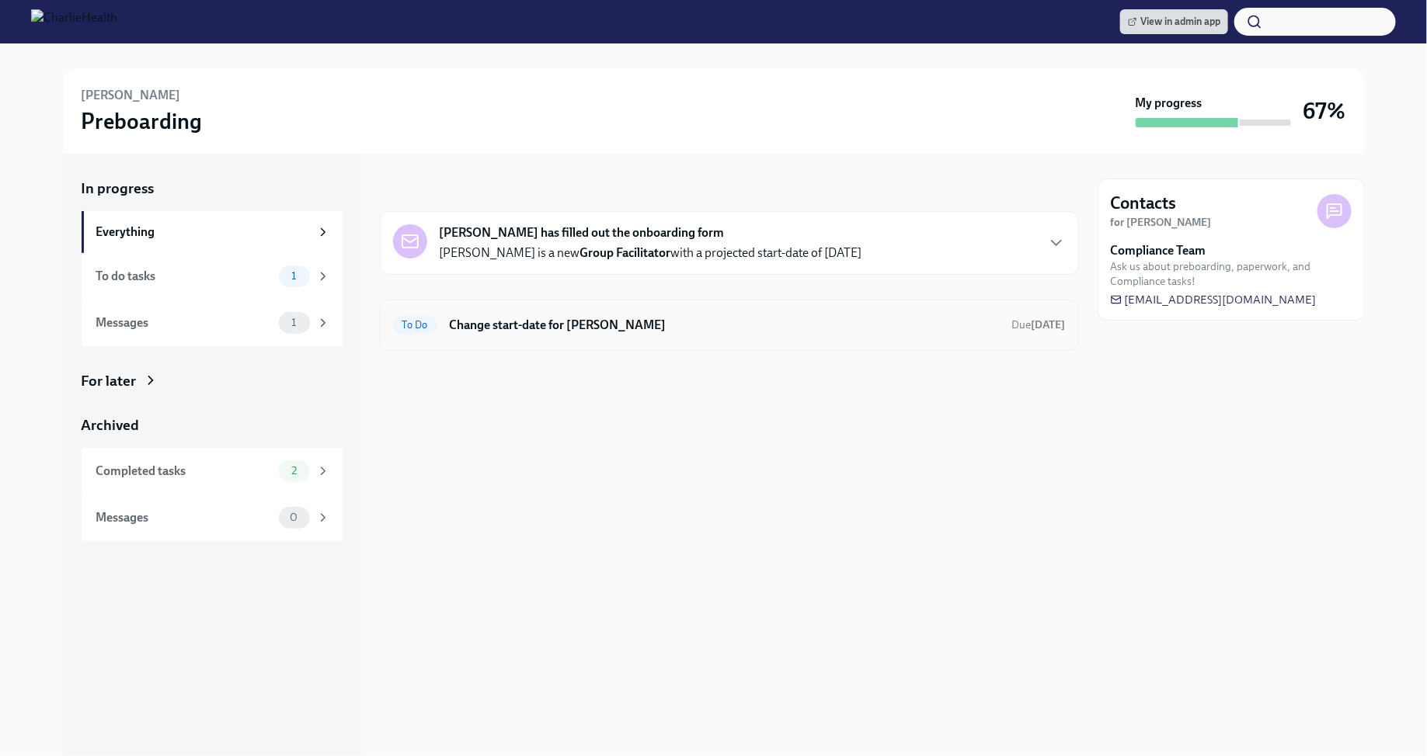
click at [575, 329] on h6 "Change start-date for Deborah Herrera" at bounding box center [725, 325] width 550 height 17
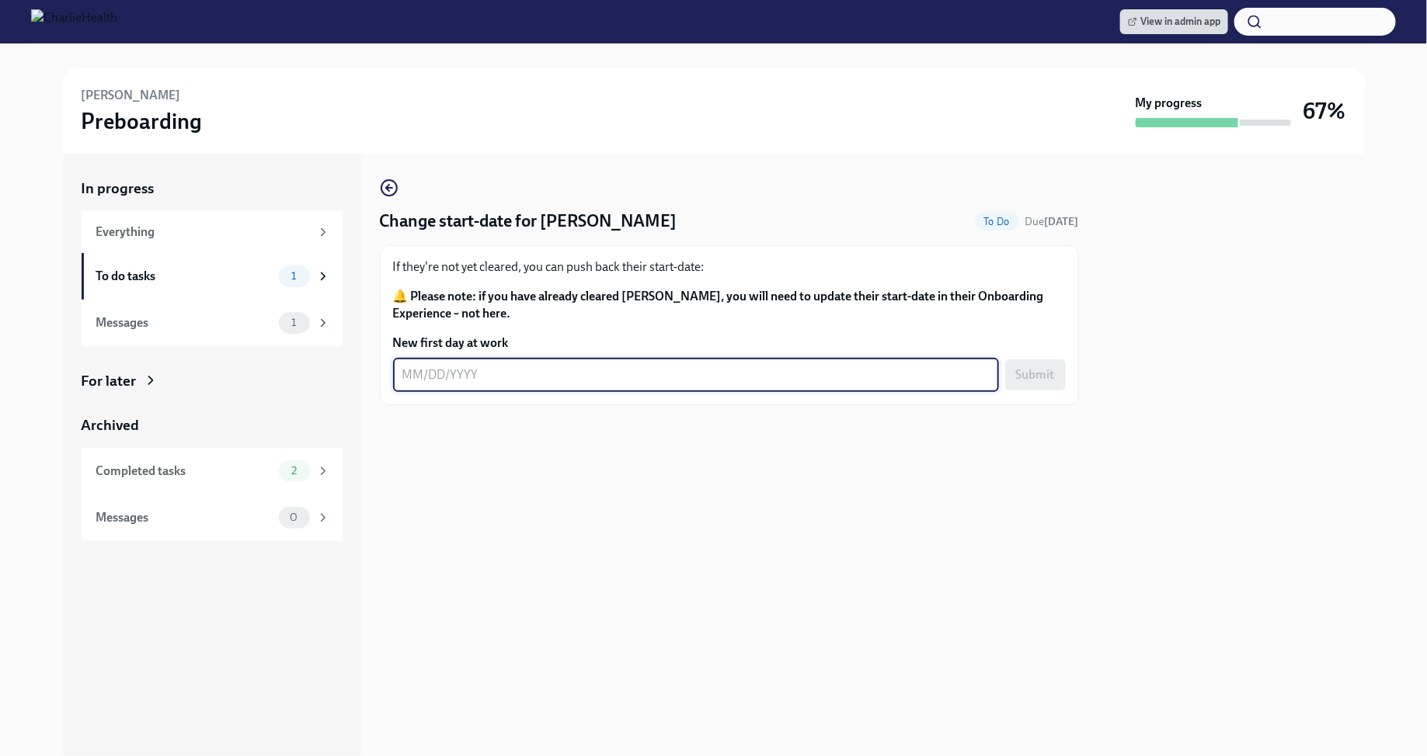
click at [502, 380] on textarea "New first day at work" at bounding box center [695, 375] width 587 height 19
click at [316, 484] on div "Completed tasks 2" at bounding box center [212, 471] width 261 height 47
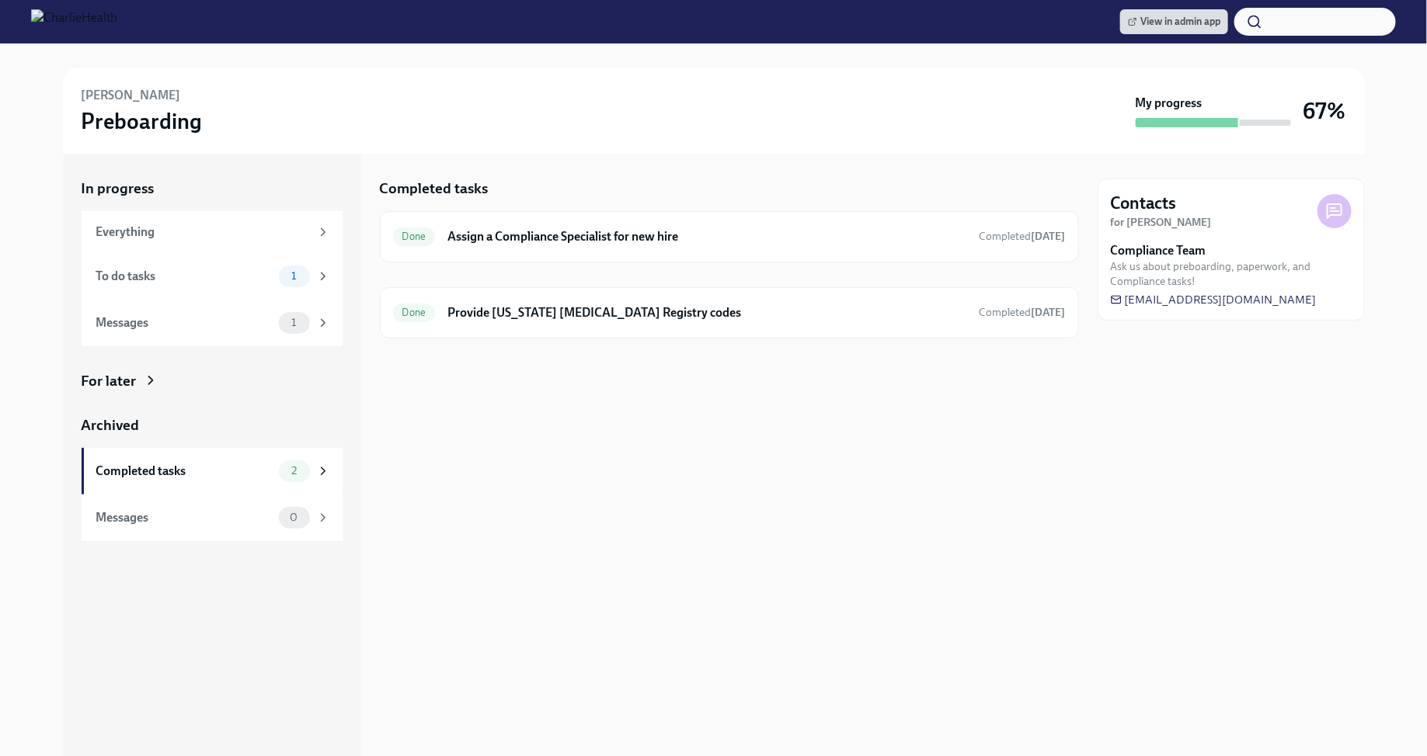
click at [210, 380] on div "For later" at bounding box center [212, 381] width 261 height 20
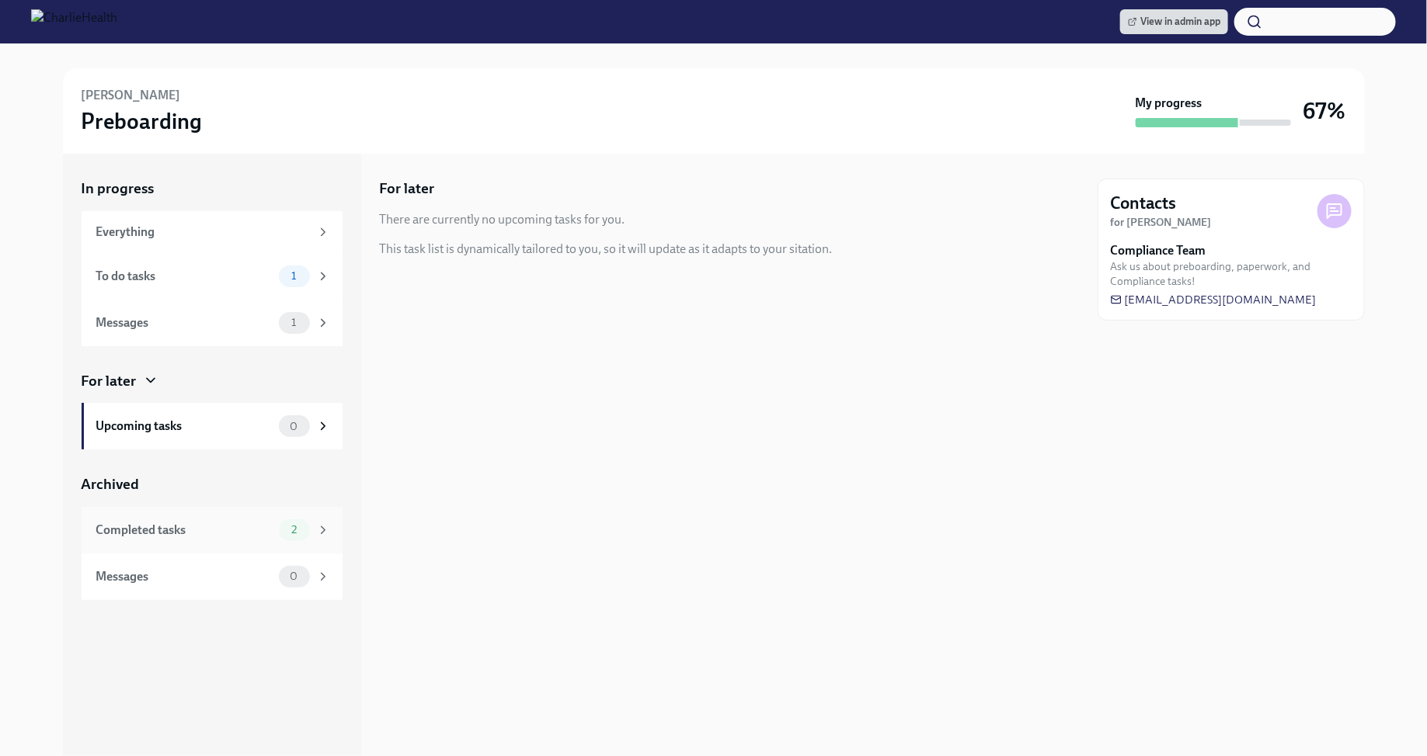
click at [308, 533] on div "2" at bounding box center [294, 531] width 31 height 22
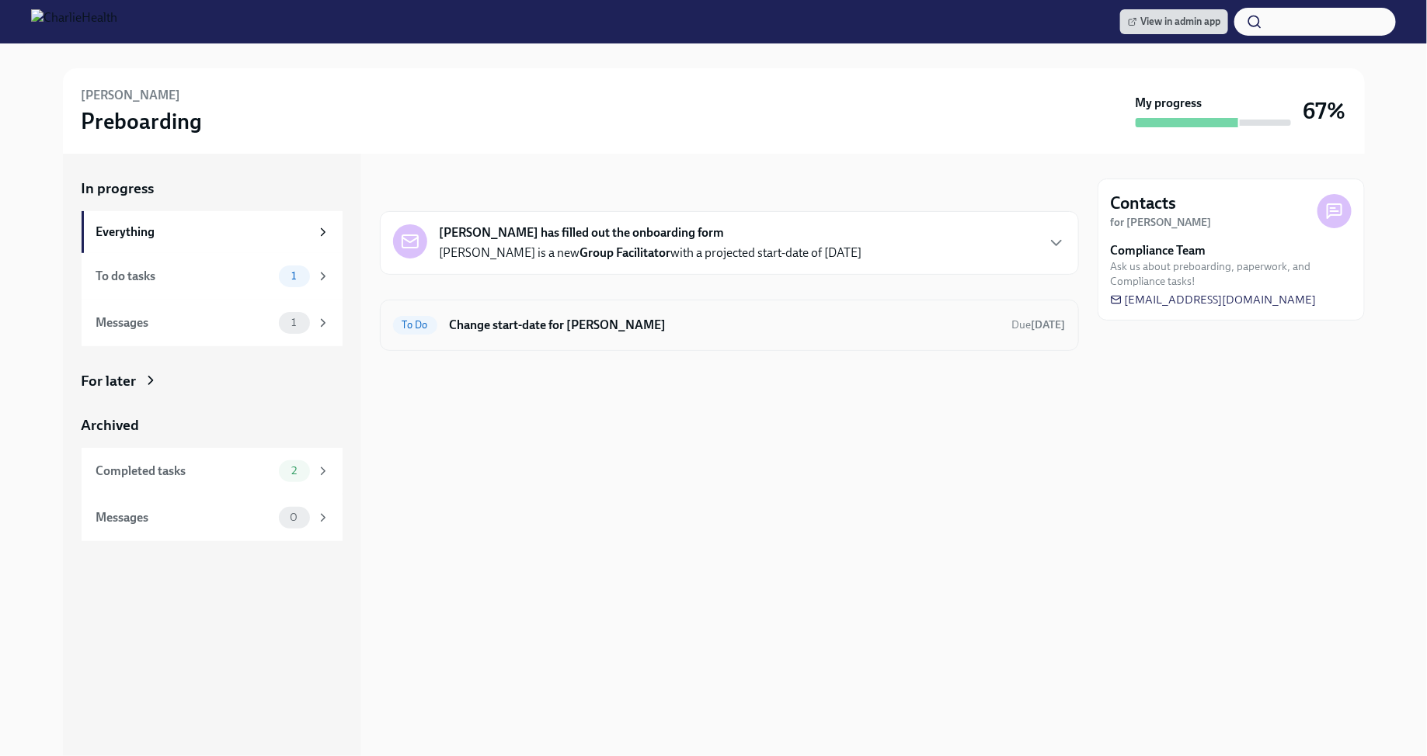
click at [646, 328] on h6 "Change start-date for Deborah Herrera" at bounding box center [725, 325] width 550 height 17
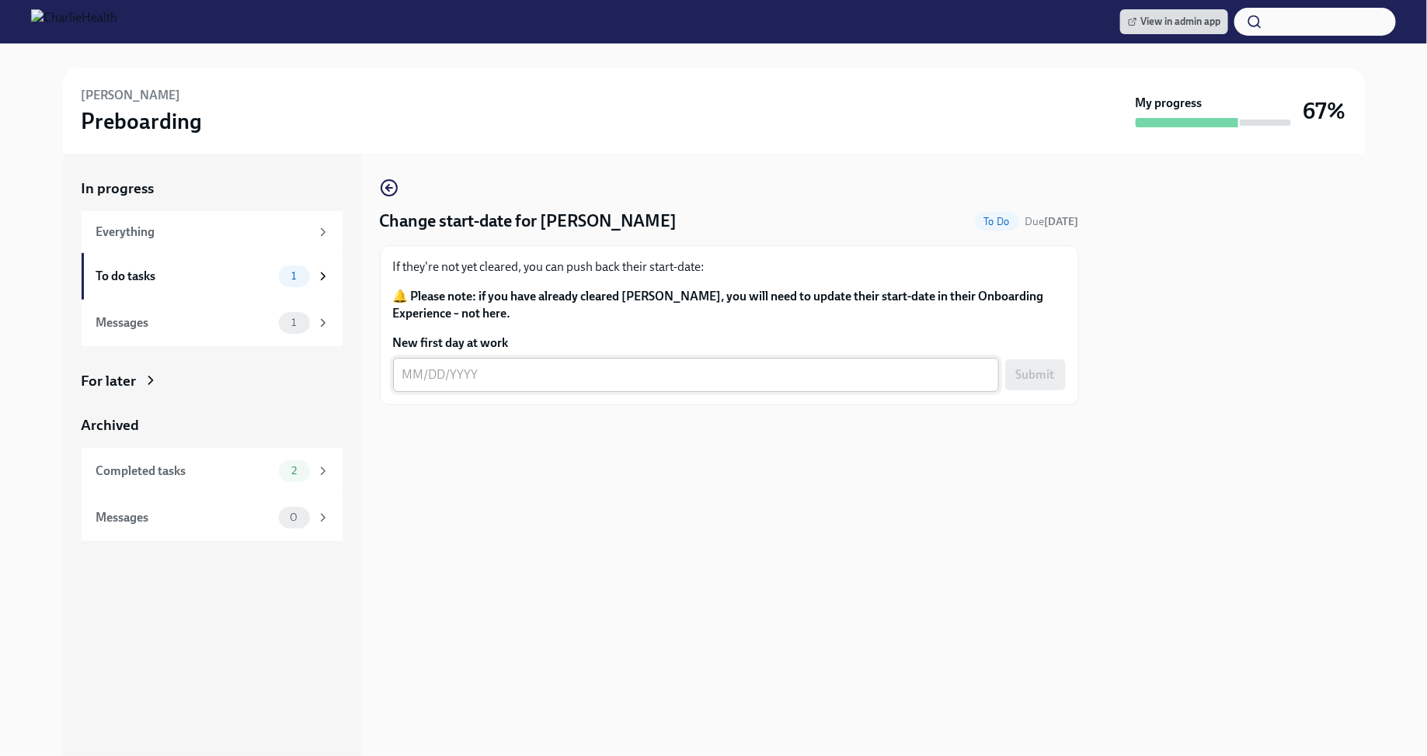
click at [408, 370] on textarea "New first day at work" at bounding box center [695, 375] width 587 height 19
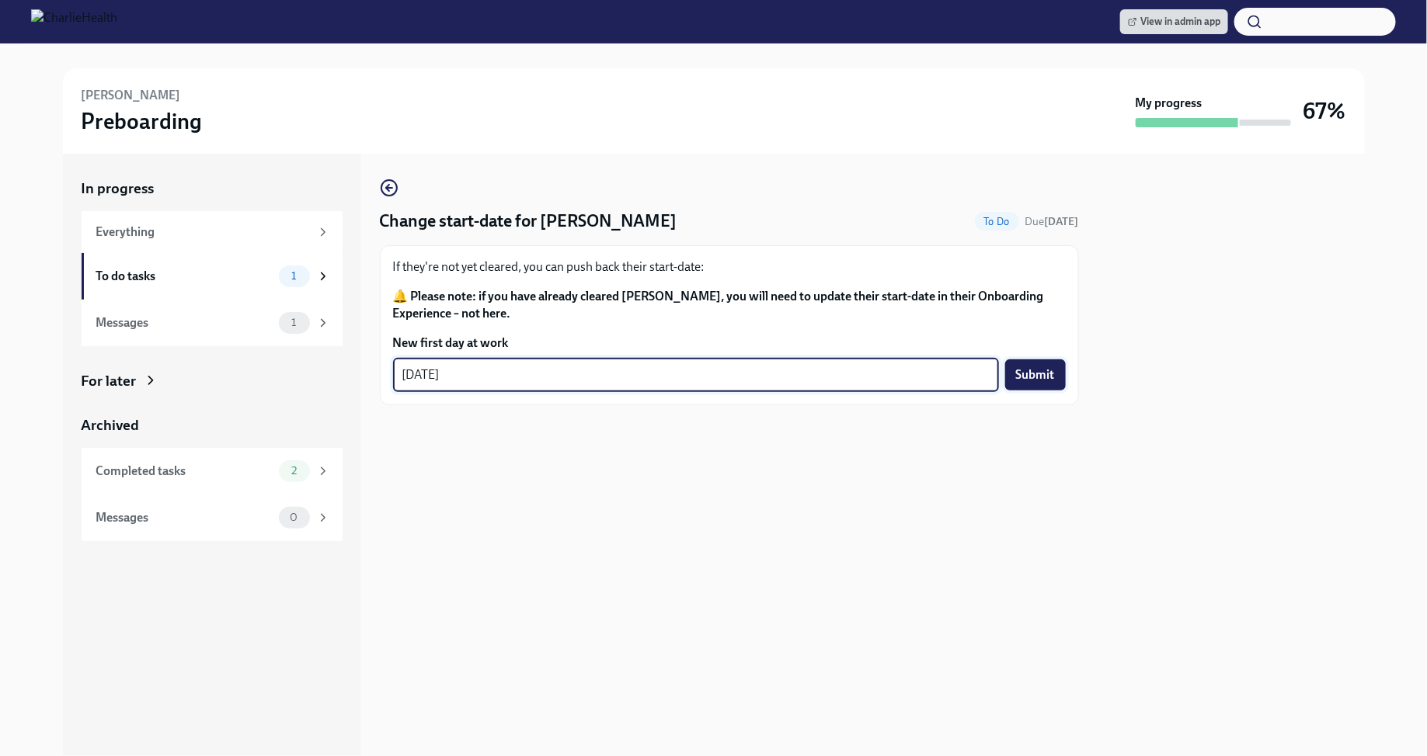
type textarea "09/02/2025"
click at [1023, 383] on button "Submit" at bounding box center [1035, 375] width 61 height 31
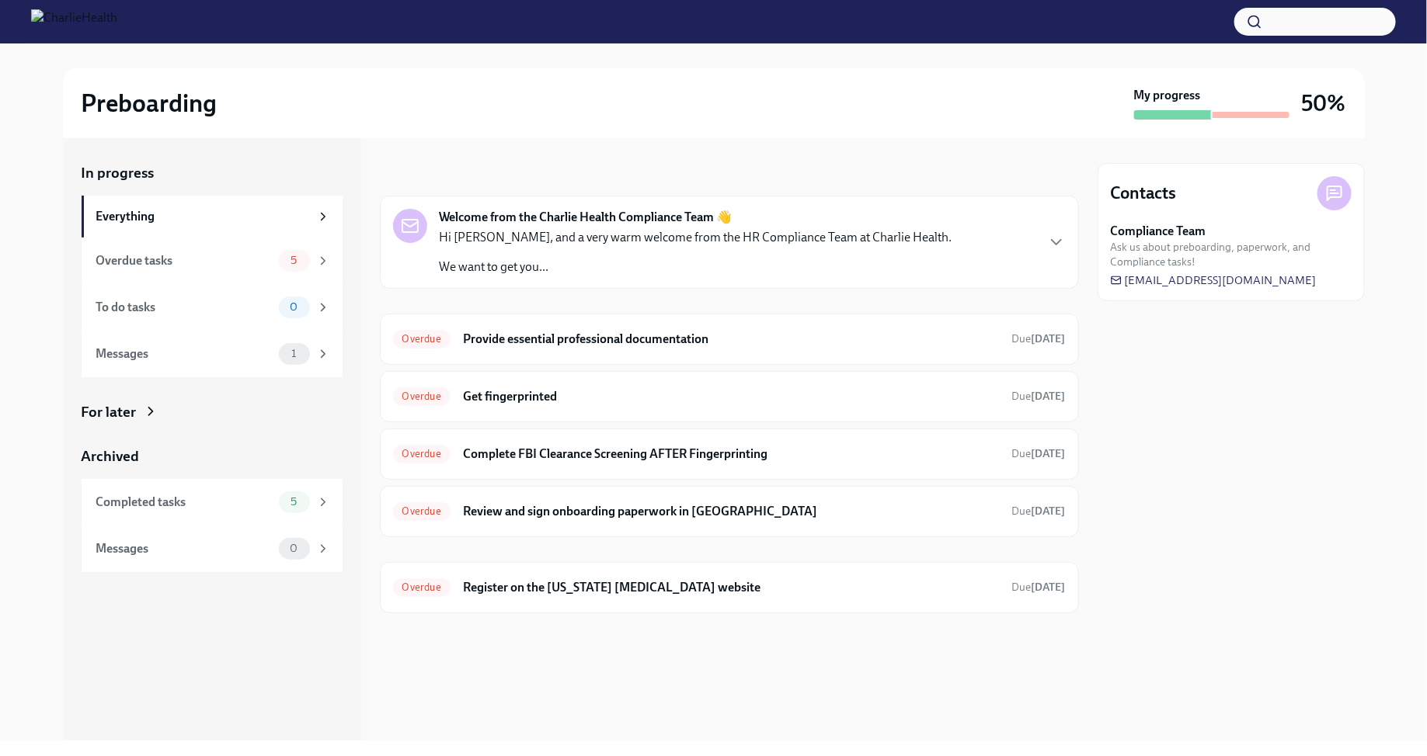
click at [318, 83] on div "Preboarding My progress 50%" at bounding box center [713, 103] width 1301 height 70
click at [676, 340] on h6 "Provide essential professional documentation" at bounding box center [731, 339] width 537 height 17
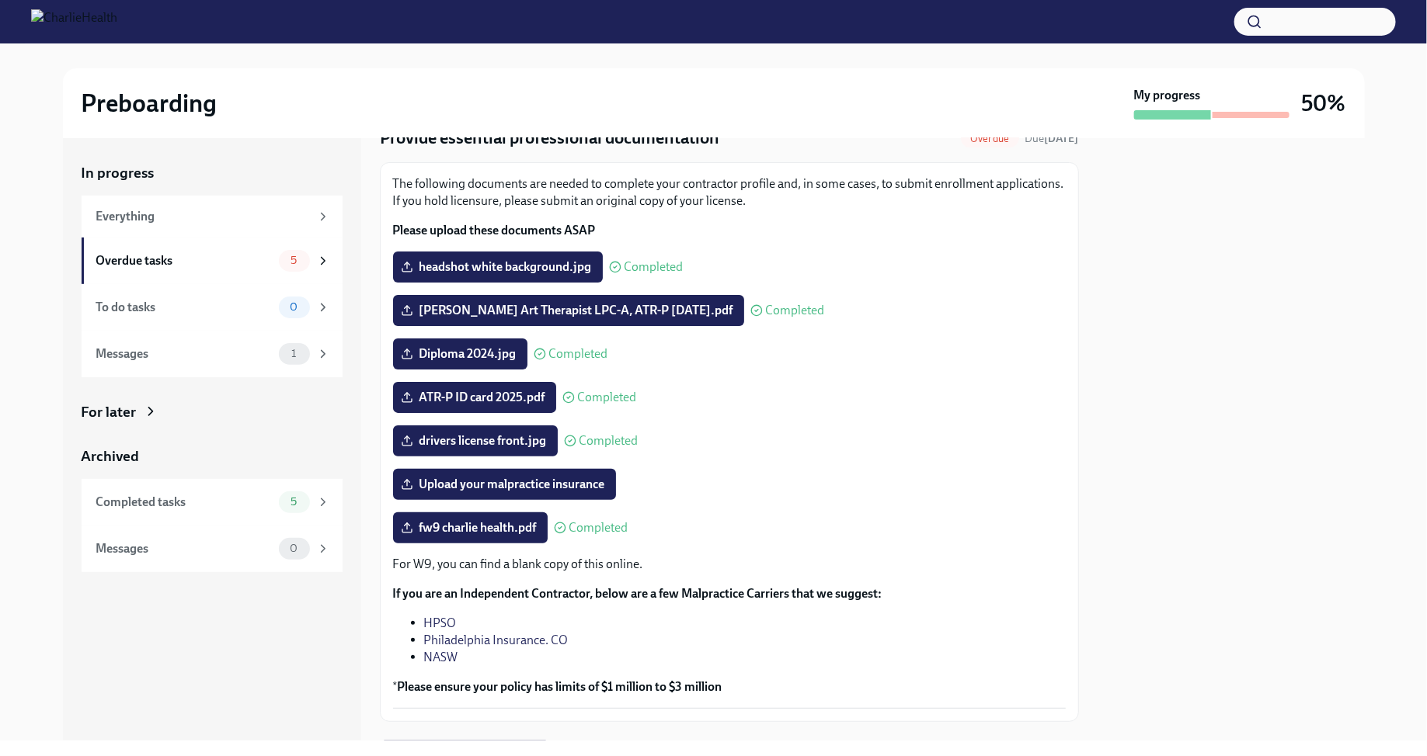
scroll to position [72, 0]
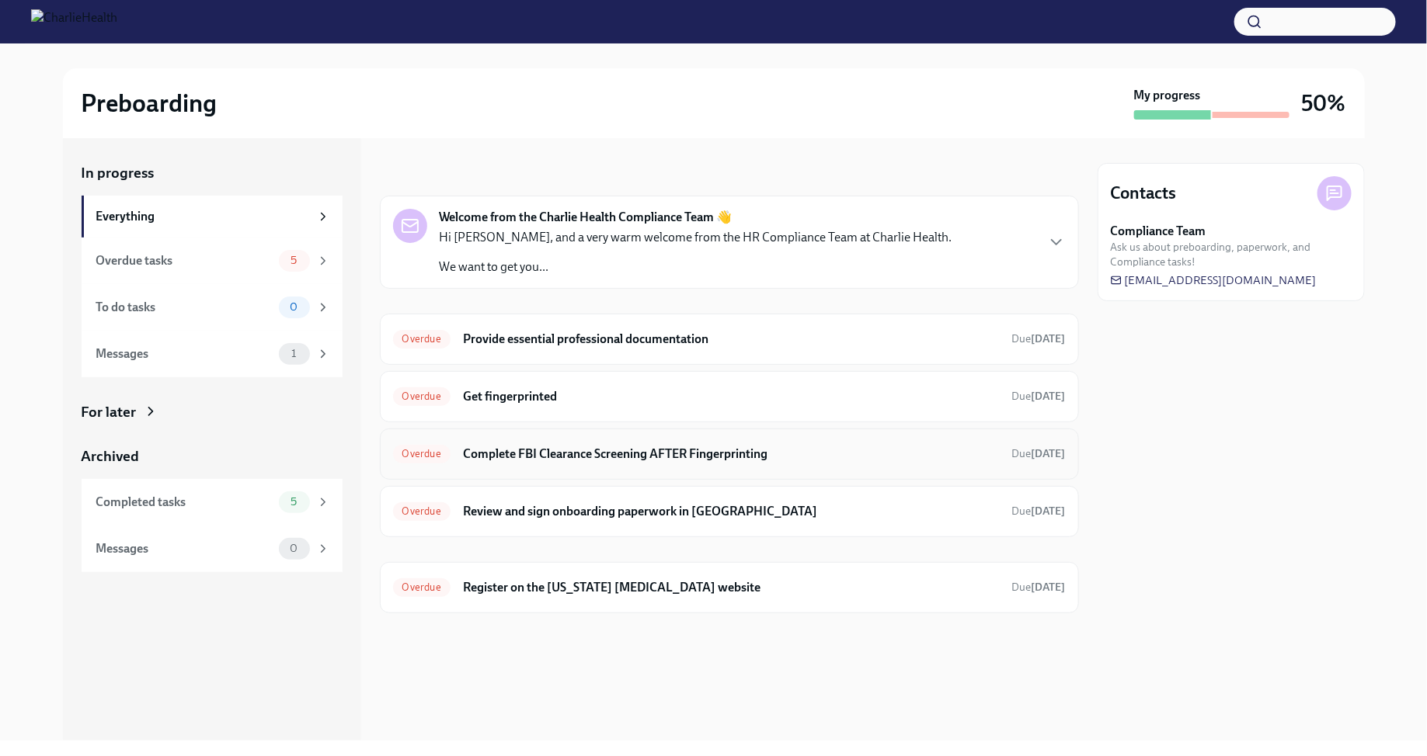
click at [651, 455] on h6 "Complete FBI Clearance Screening AFTER Fingerprinting" at bounding box center [731, 454] width 537 height 17
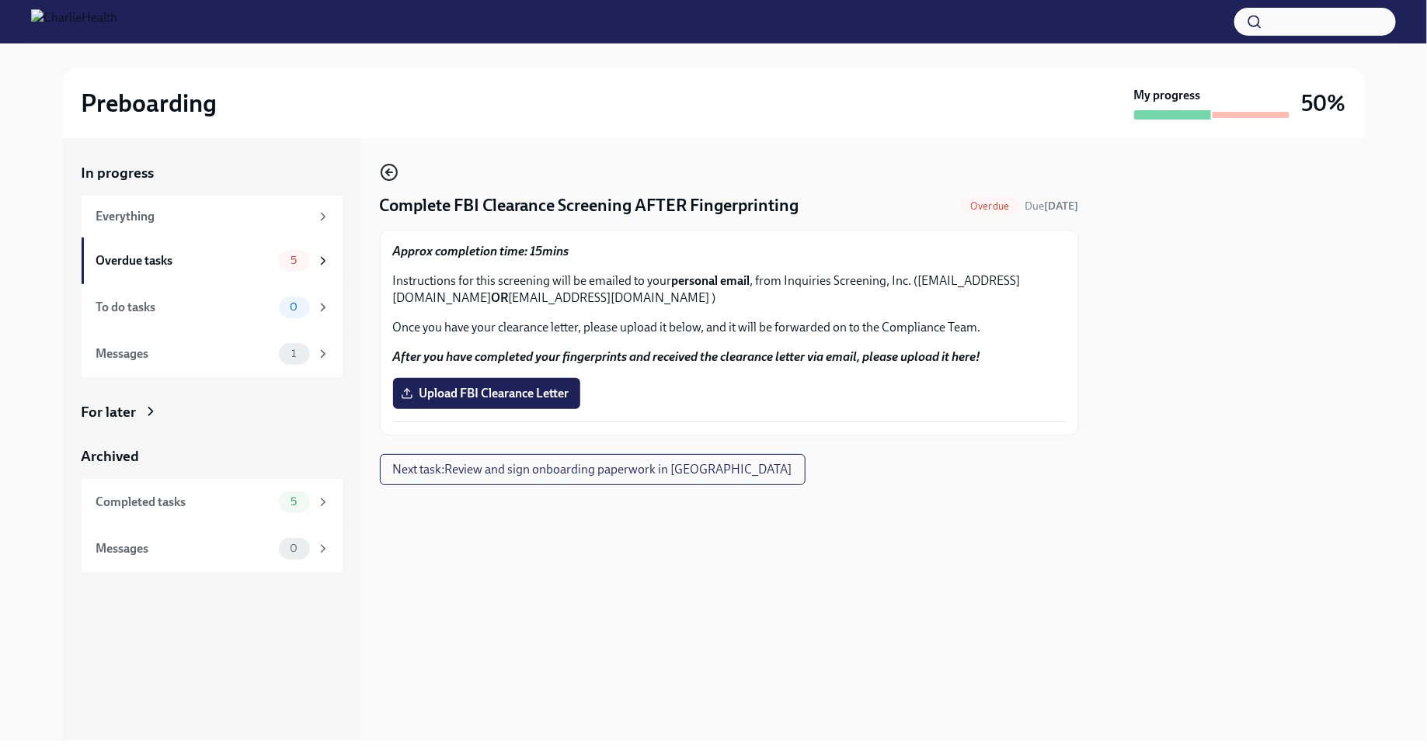
click at [385, 171] on icon "button" at bounding box center [389, 172] width 19 height 19
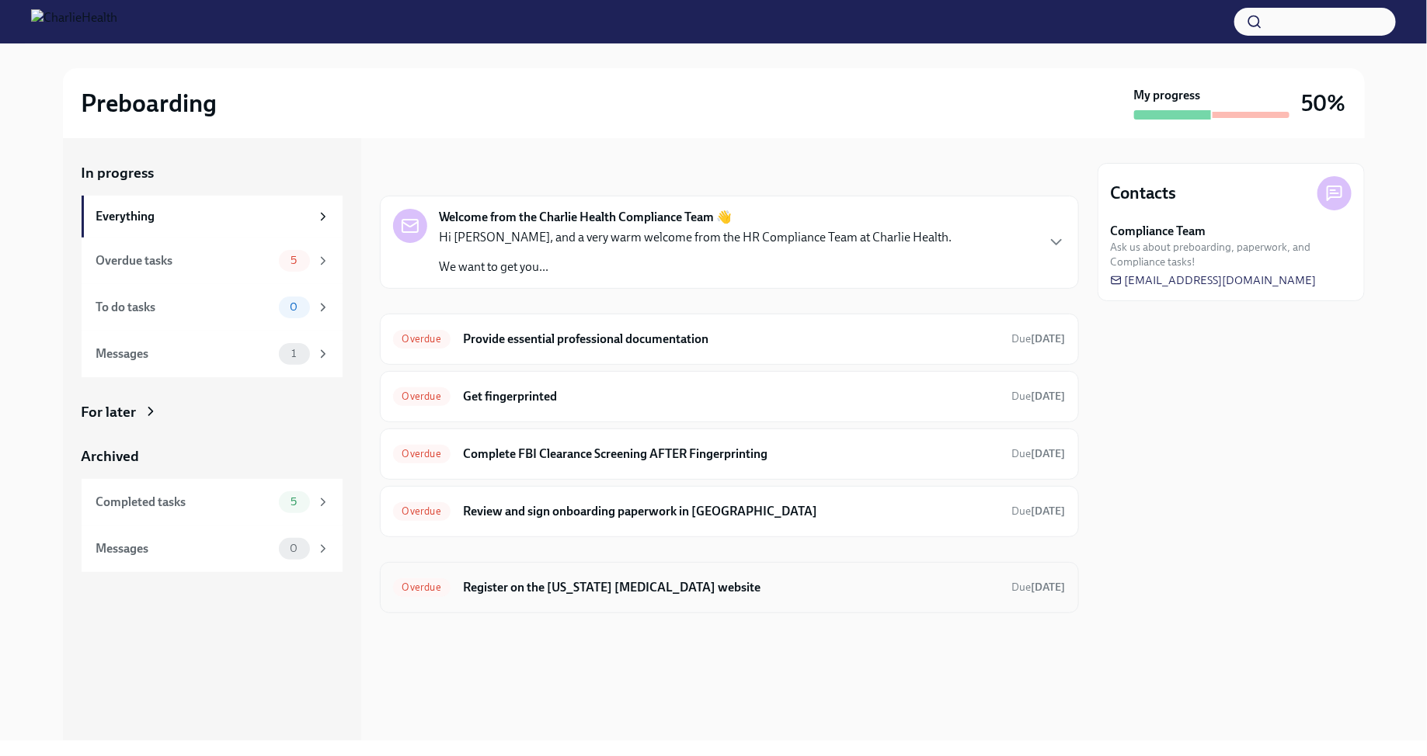
click at [593, 579] on h6 "Register on the [US_STATE] [MEDICAL_DATA] website" at bounding box center [731, 587] width 537 height 17
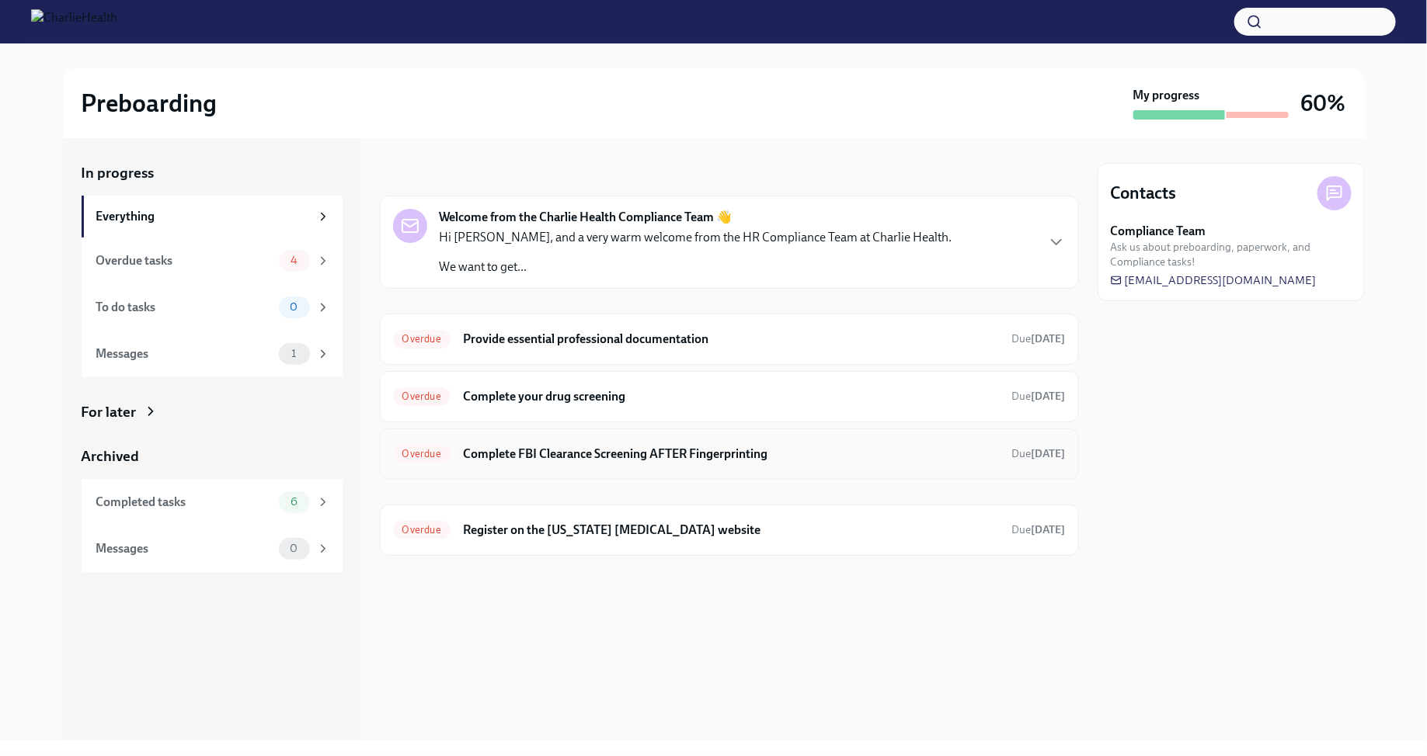
click at [659, 461] on div "Overdue Complete FBI Clearance Screening AFTER Fingerprinting Due [DATE]" at bounding box center [729, 454] width 672 height 25
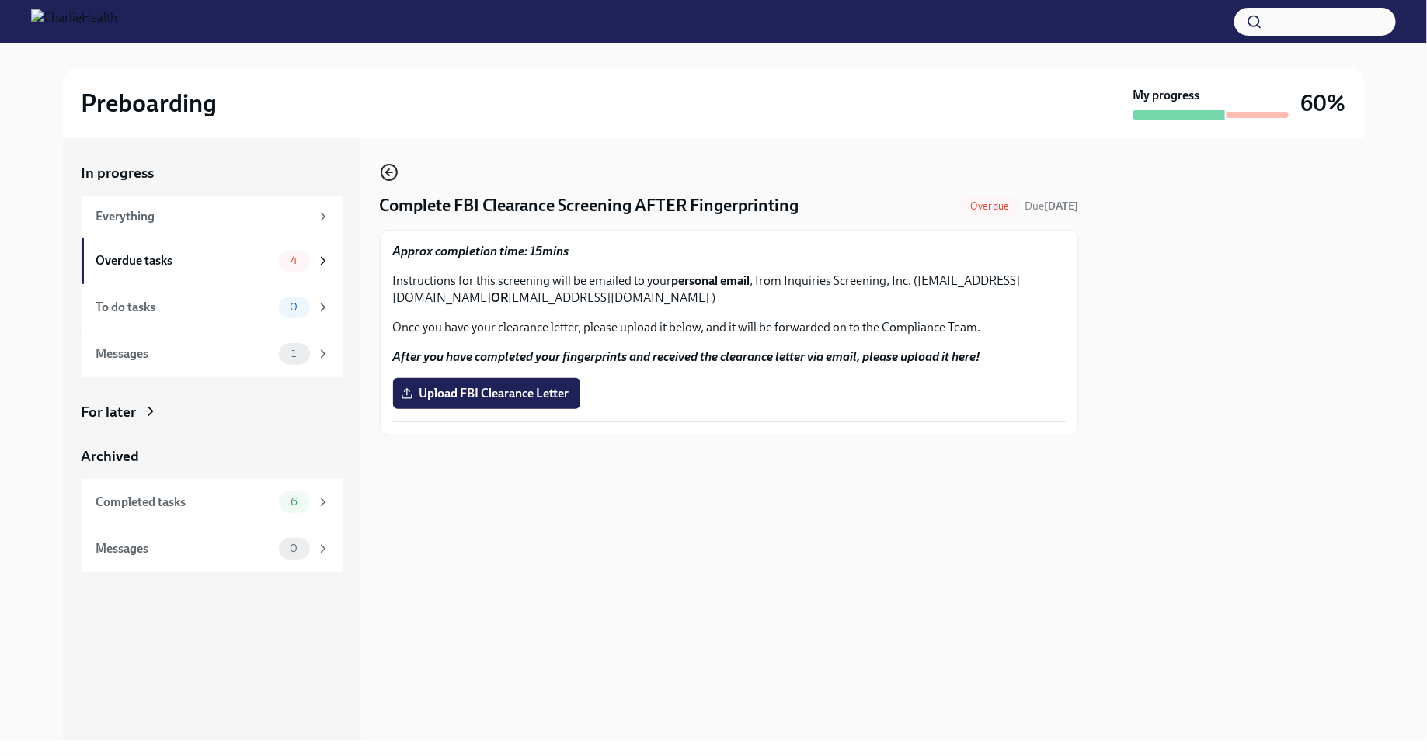
click at [391, 175] on icon "button" at bounding box center [389, 172] width 19 height 19
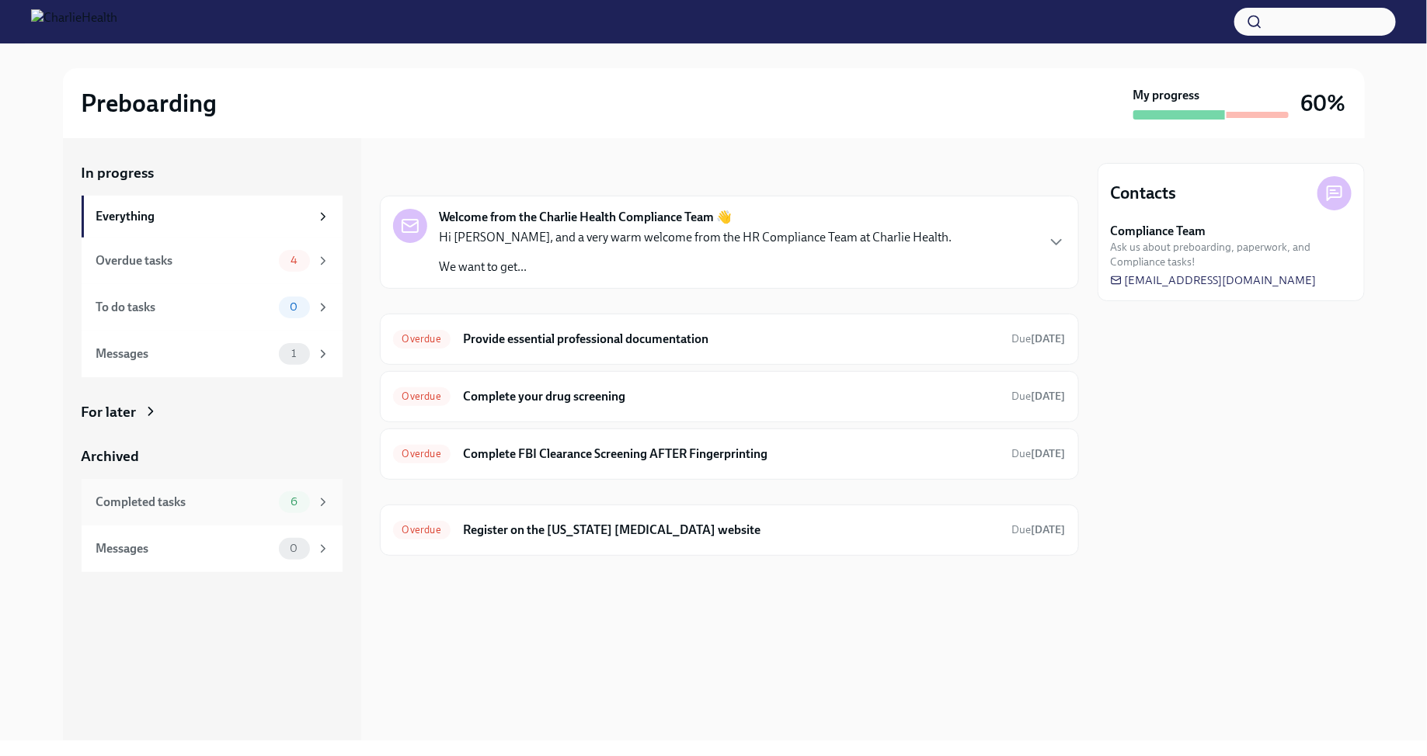
click at [303, 503] on span "6" at bounding box center [294, 502] width 26 height 12
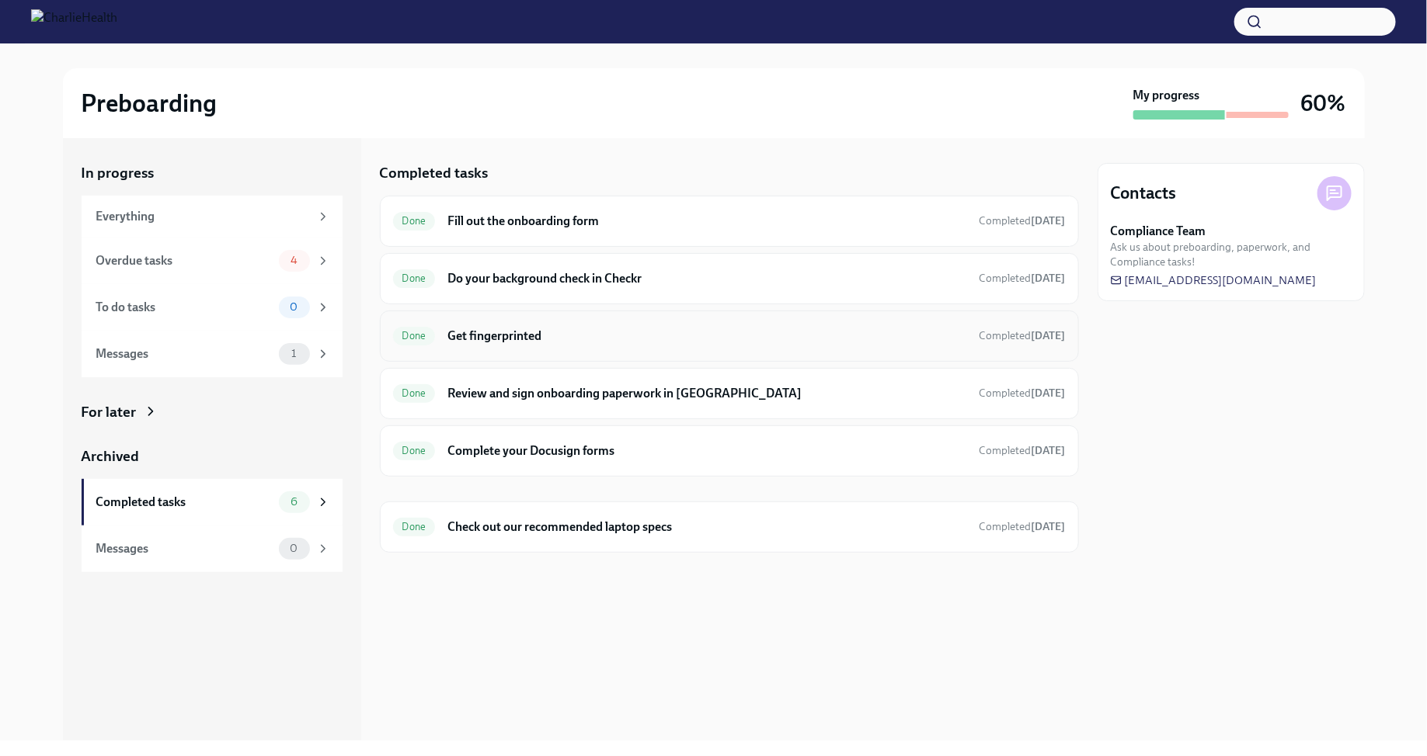
click at [516, 338] on h6 "Get fingerprinted" at bounding box center [706, 336] width 519 height 17
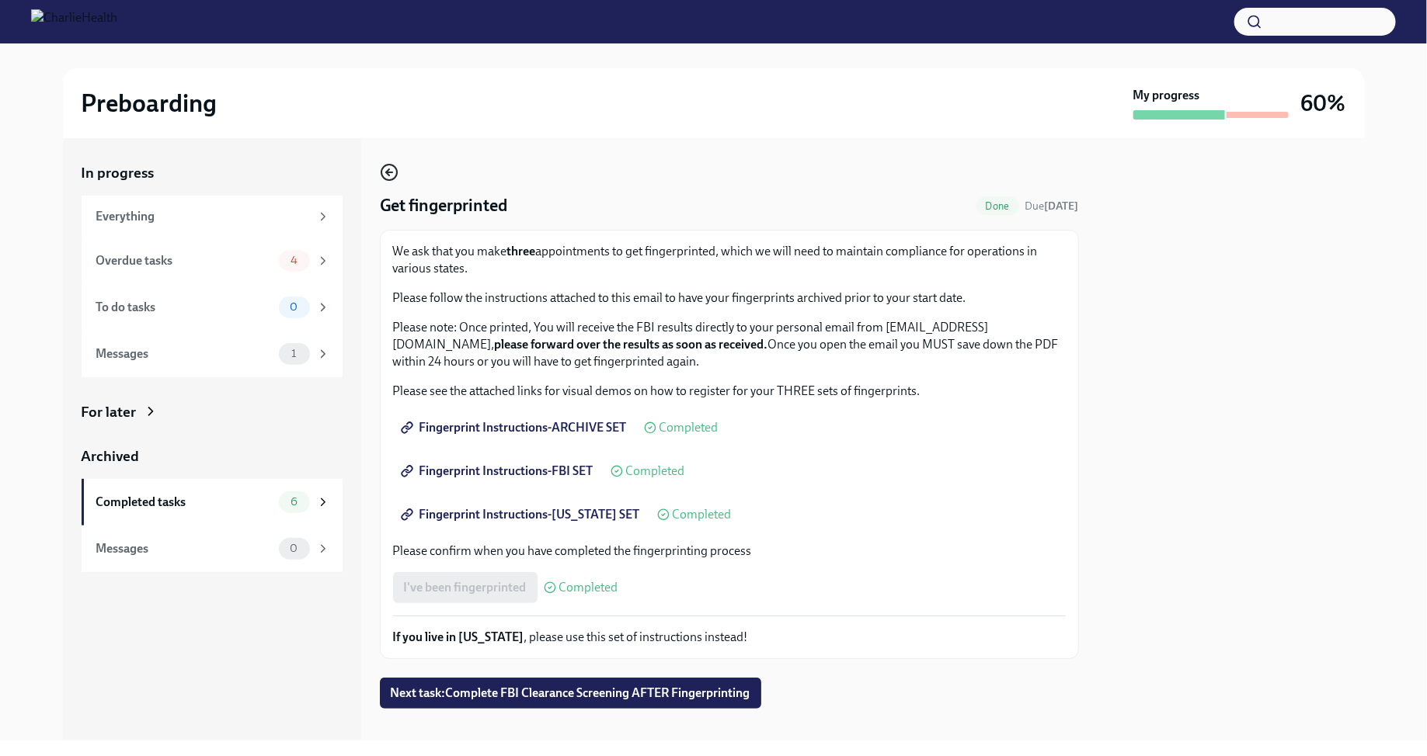
click at [387, 169] on icon "button" at bounding box center [389, 172] width 19 height 19
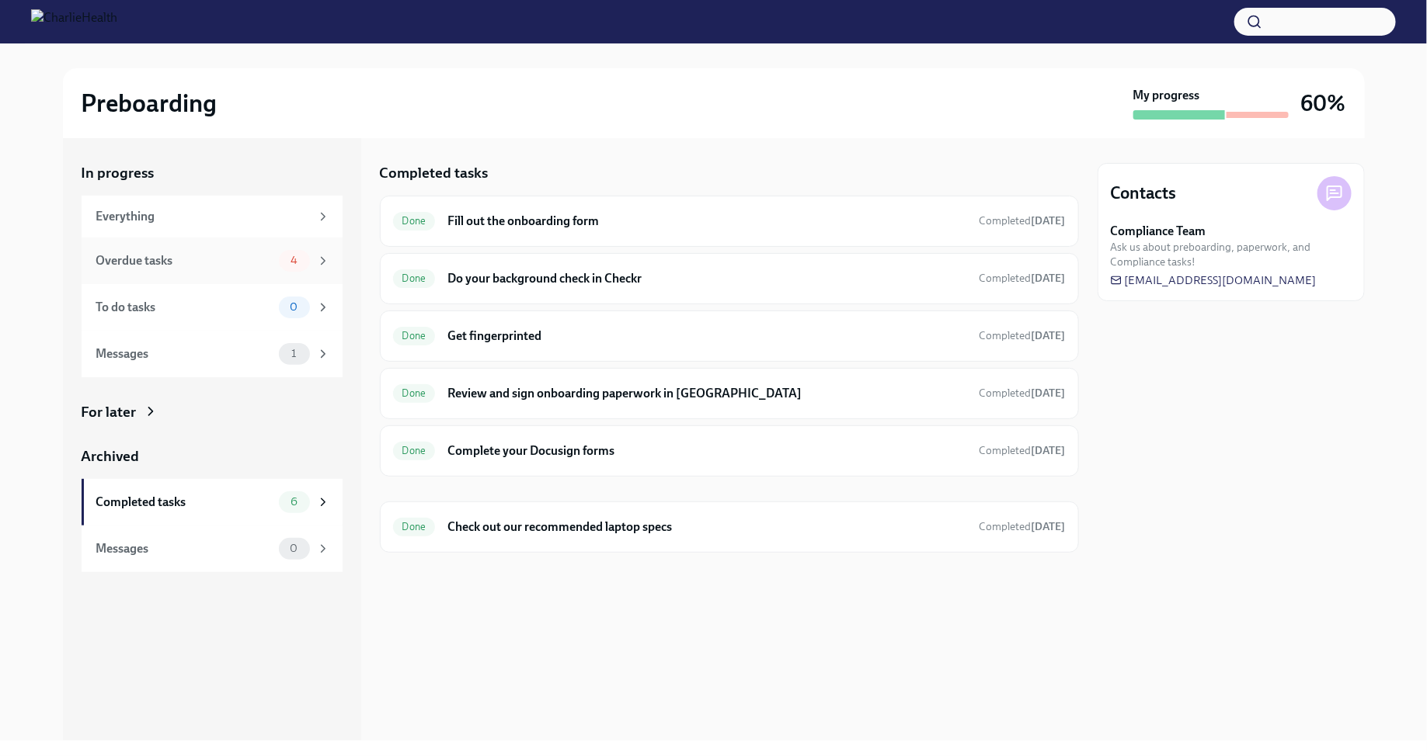
click at [322, 270] on div "4" at bounding box center [304, 261] width 51 height 22
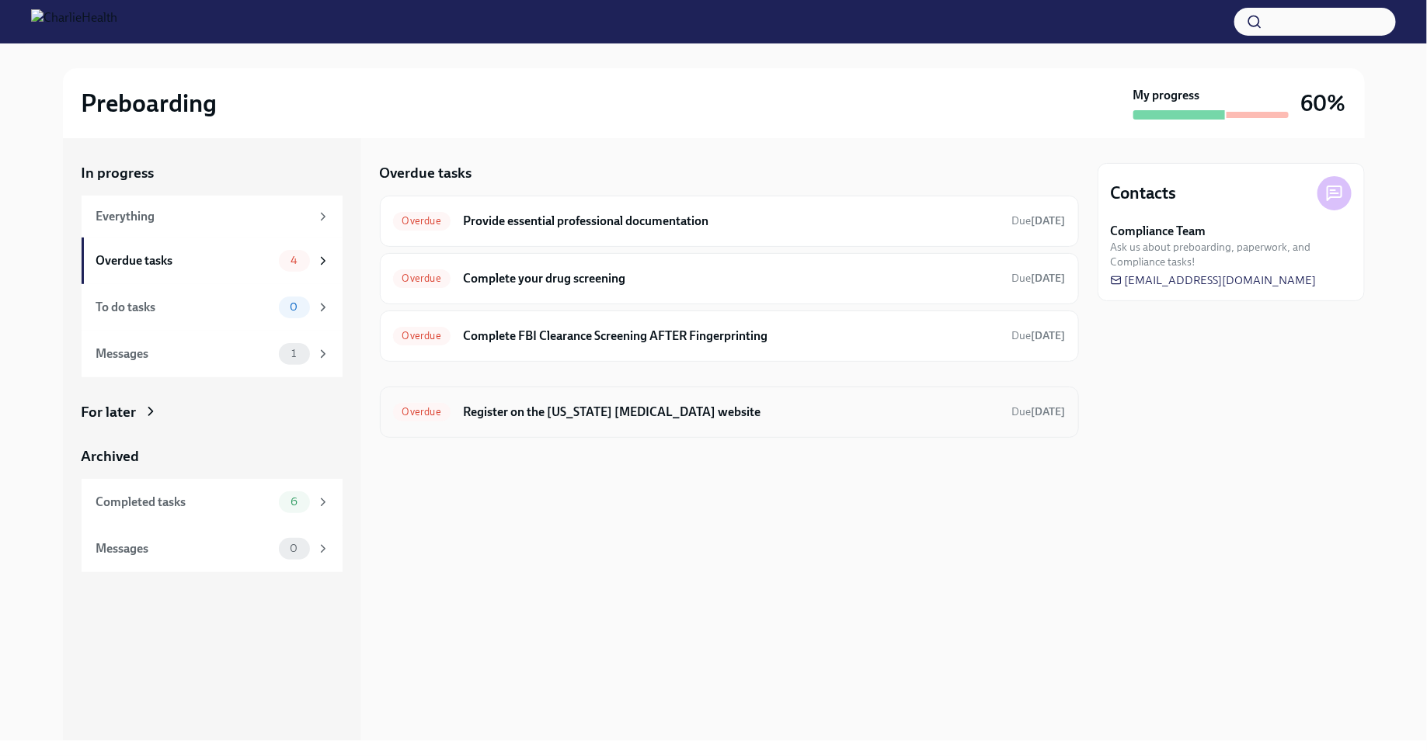
click at [594, 407] on h6 "Register on the Pennsylvania Child Abuse website" at bounding box center [731, 412] width 537 height 17
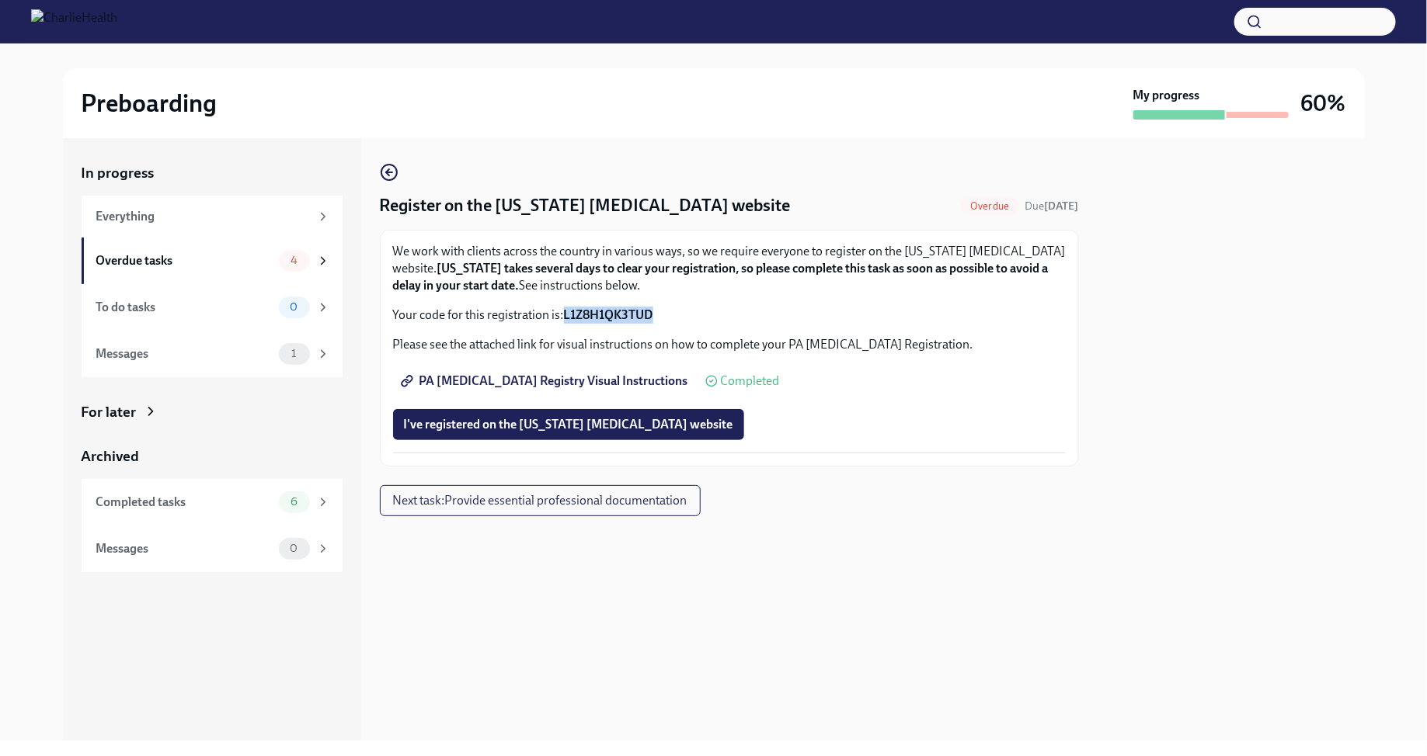
drag, startPoint x: 564, startPoint y: 315, endPoint x: 661, endPoint y: 318, distance: 97.1
click at [661, 318] on p "Your code for this registration is: L1Z8H1QK3TUD" at bounding box center [729, 315] width 672 height 17
copy strong "L1Z8H1QK3TUD"
click at [391, 172] on icon "button" at bounding box center [389, 172] width 6 height 0
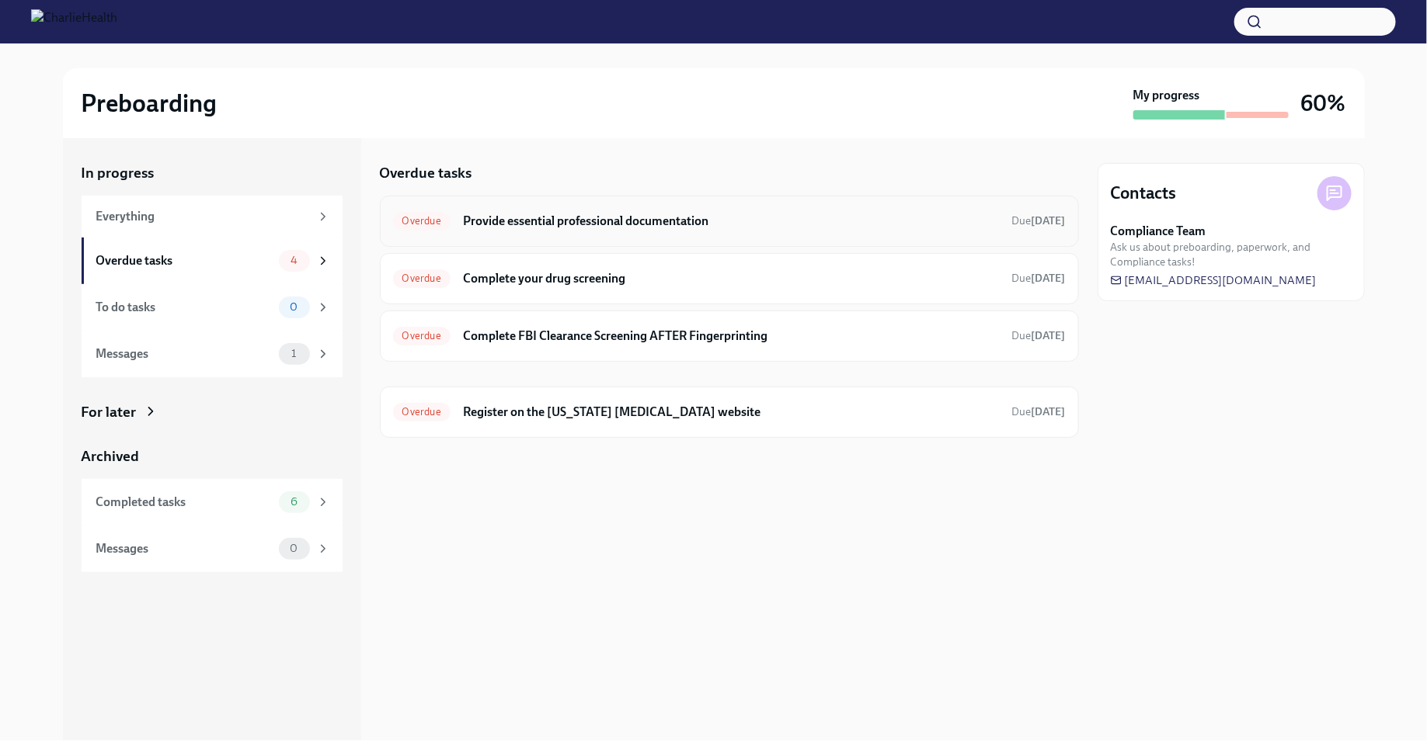
click at [672, 226] on h6 "Provide essential professional documentation" at bounding box center [731, 221] width 537 height 17
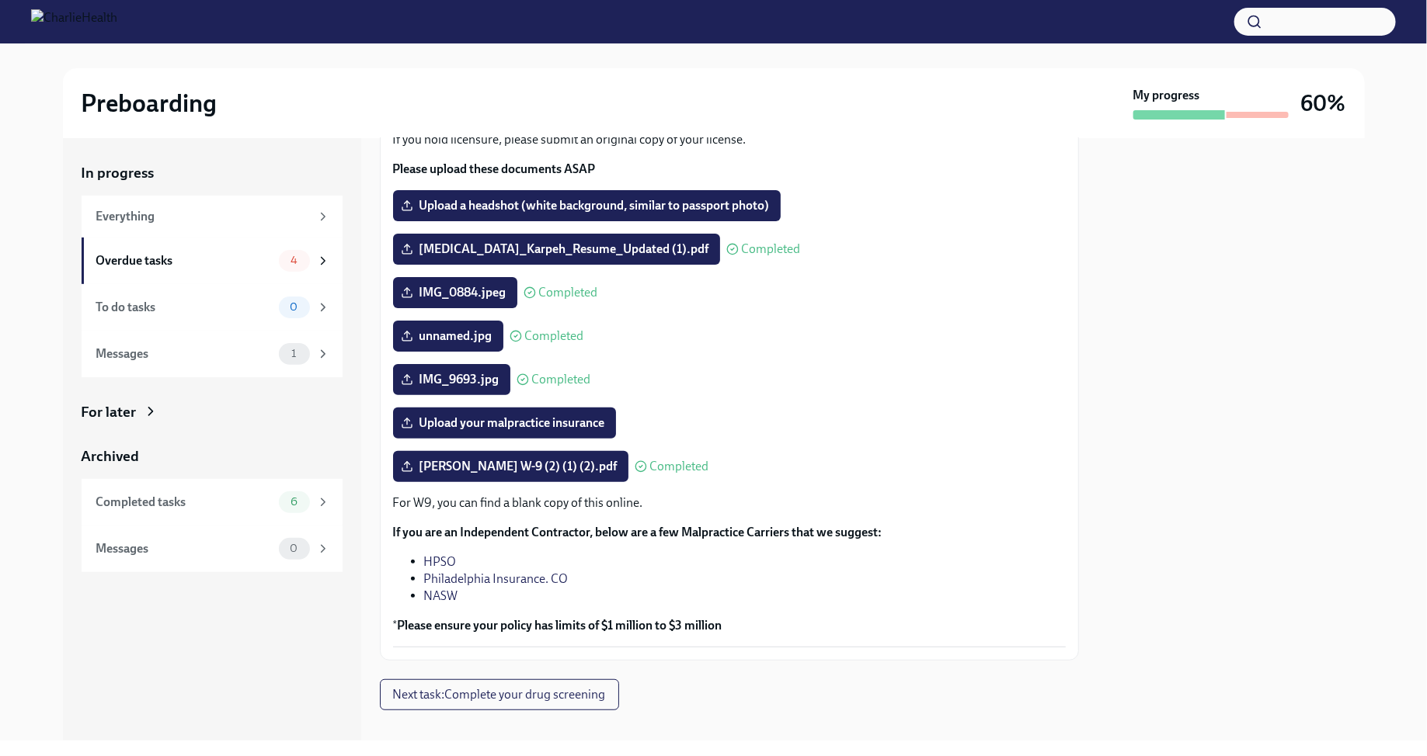
scroll to position [148, 0]
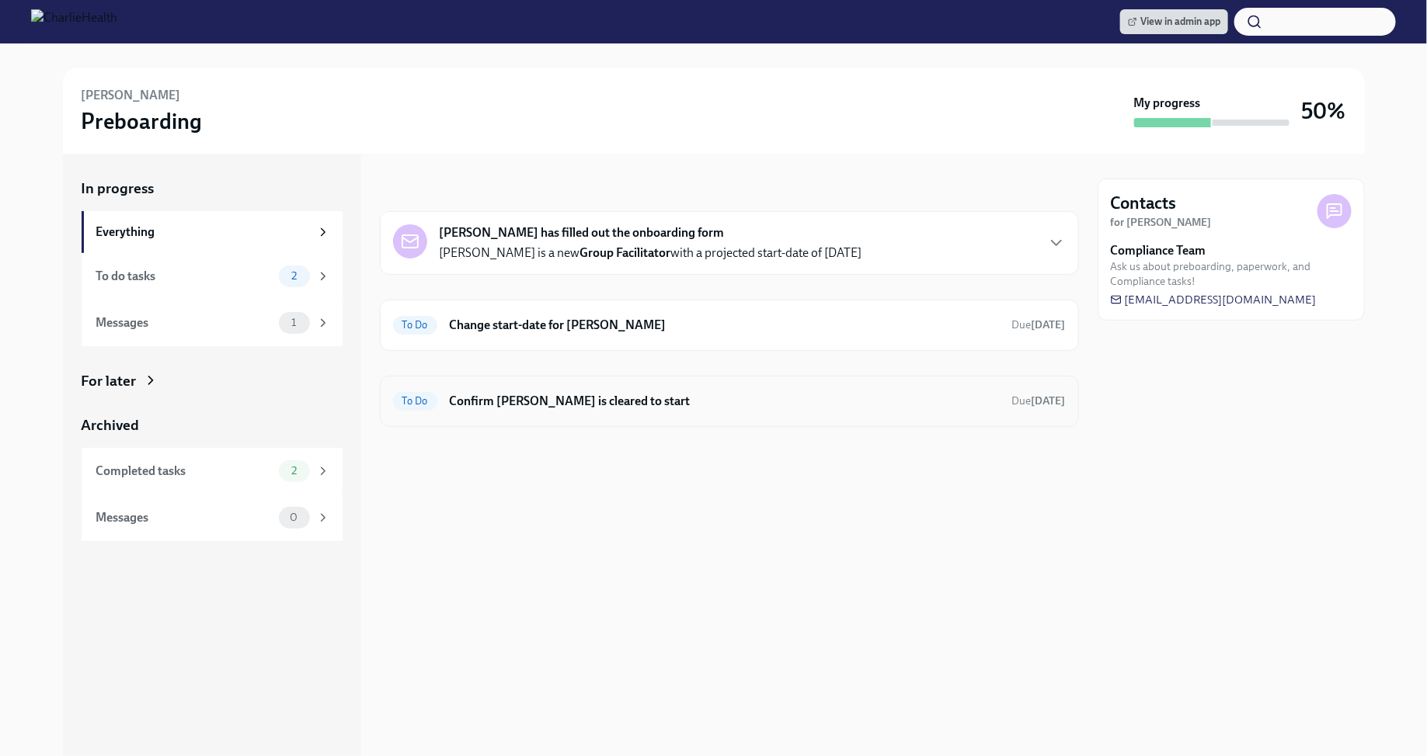
click at [668, 401] on h6 "Confirm [PERSON_NAME] is cleared to start" at bounding box center [725, 401] width 550 height 17
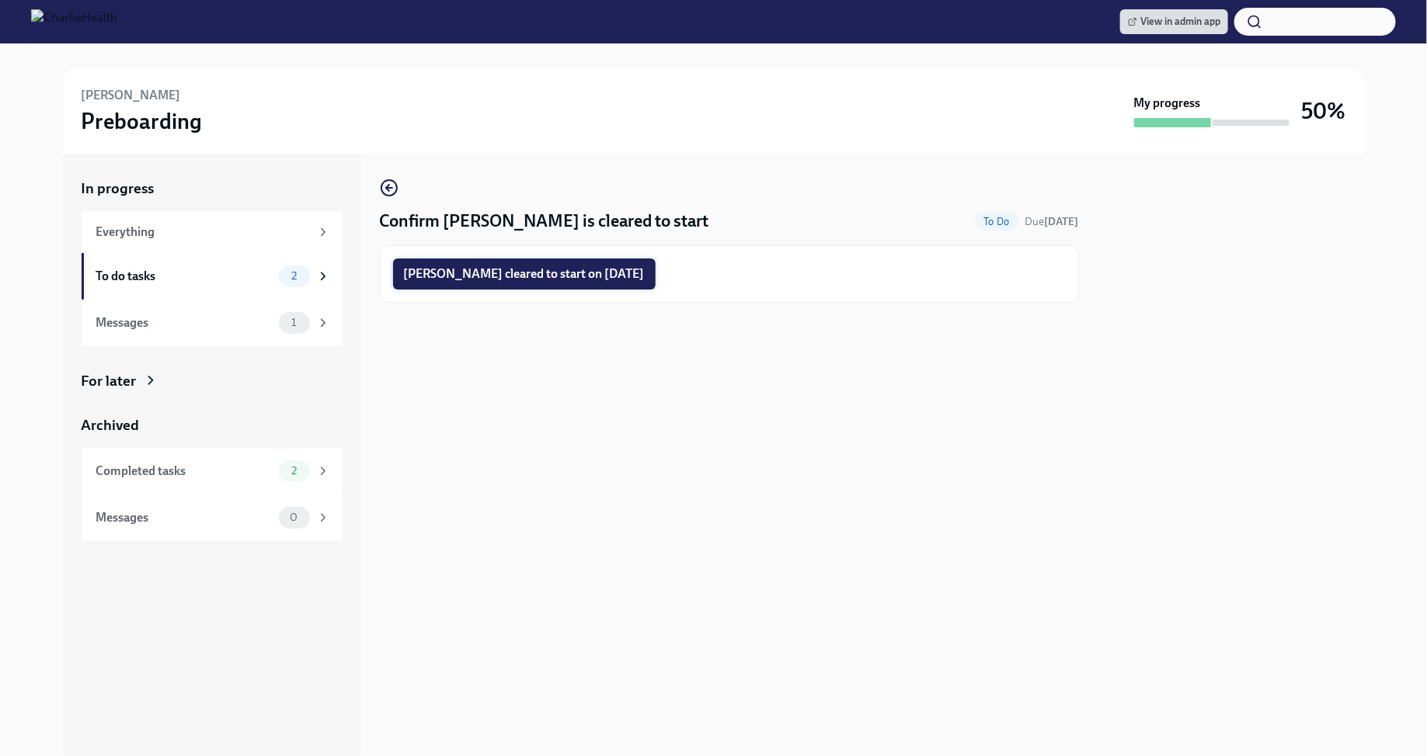
click at [598, 282] on button "[PERSON_NAME] cleared to start on [DATE]" at bounding box center [524, 274] width 262 height 31
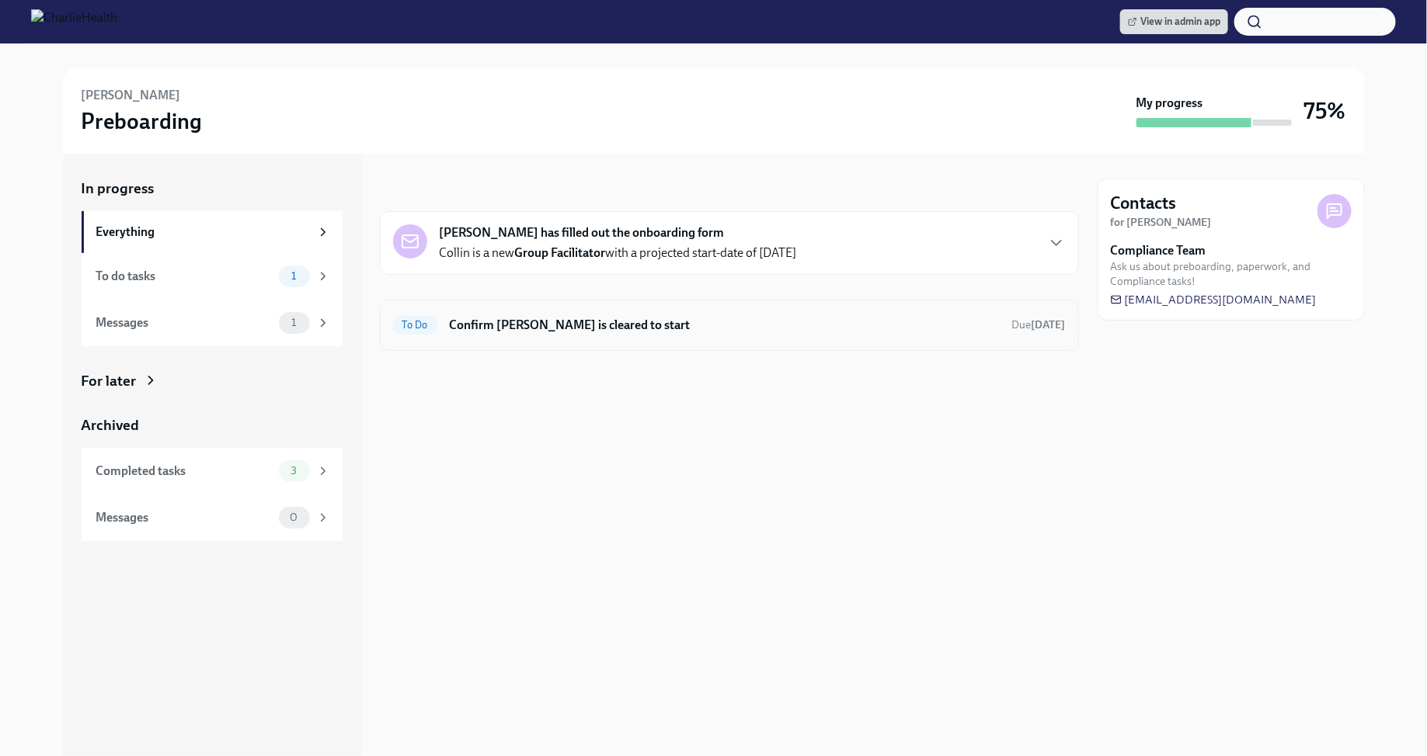
click at [816, 327] on h6 "Confirm [PERSON_NAME] is cleared to start" at bounding box center [725, 325] width 550 height 17
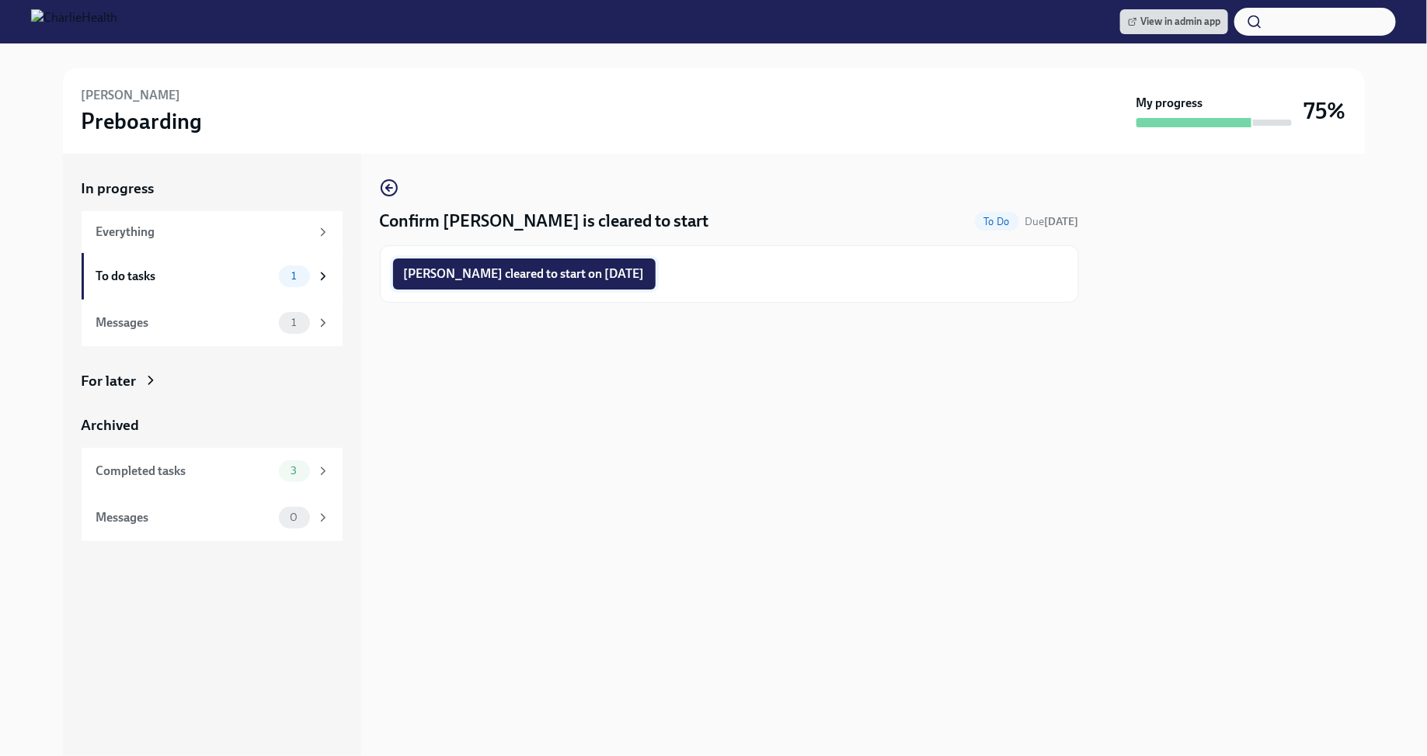
click at [602, 278] on span "[PERSON_NAME] cleared to start on [DATE]" at bounding box center [524, 274] width 241 height 16
